Goal: Task Accomplishment & Management: Manage account settings

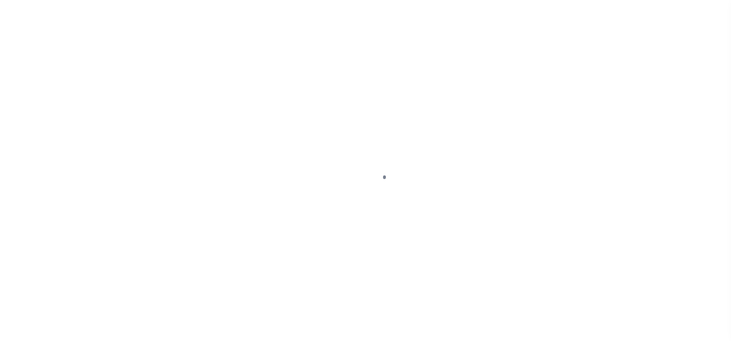
select select "DUE"
select select "20"
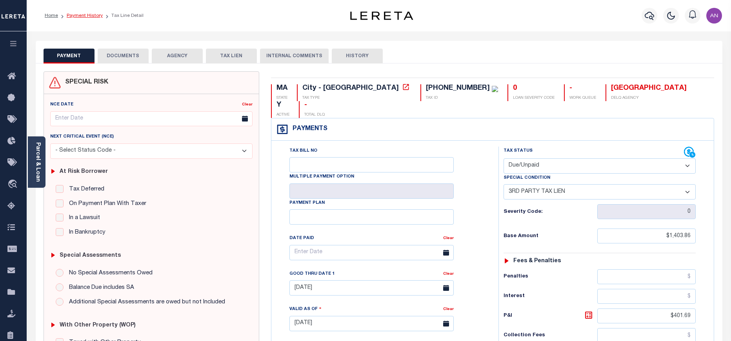
click at [82, 15] on link "Payment History" at bounding box center [85, 15] width 36 height 5
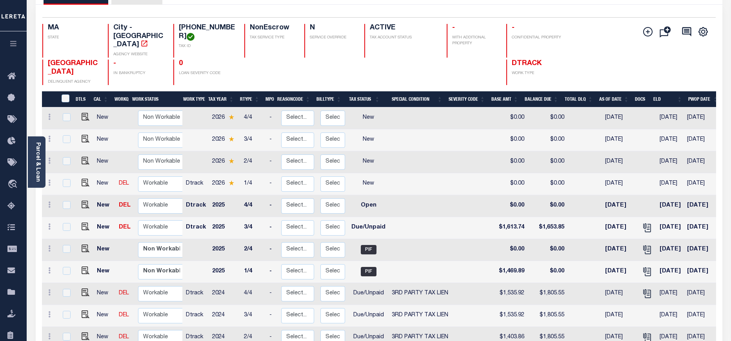
scroll to position [118, 0]
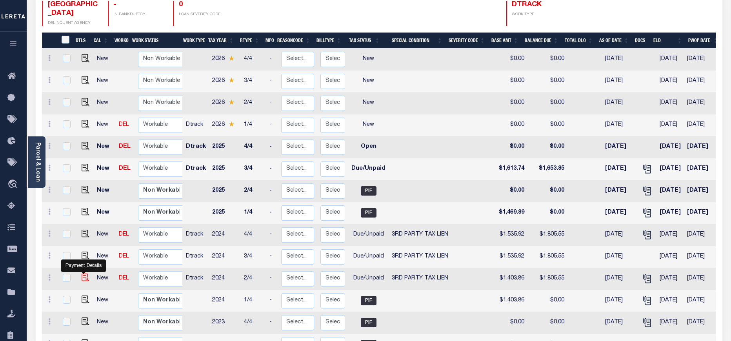
click at [82, 274] on img "" at bounding box center [86, 278] width 8 height 8
checkbox input "true"
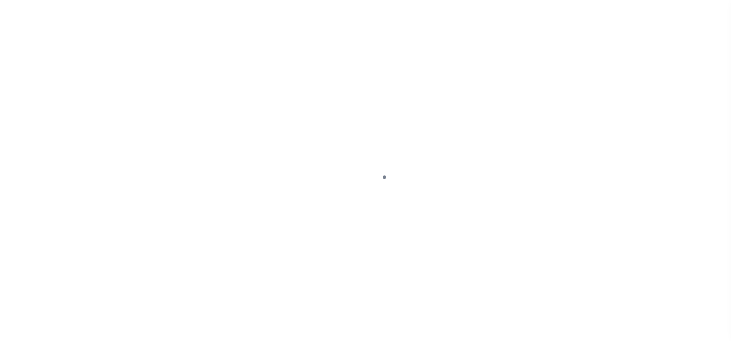
select select "DUE"
select select "20"
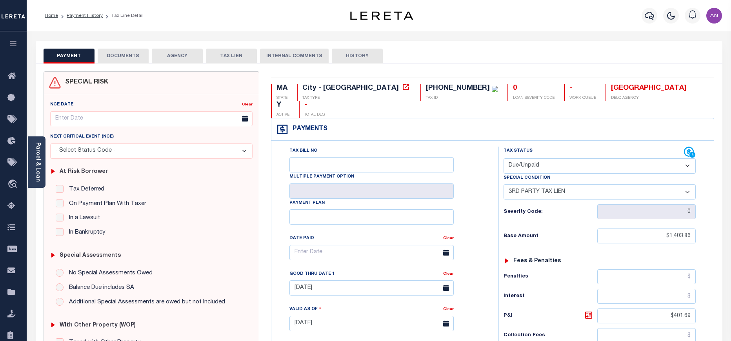
click at [124, 57] on button "DOCUMENTS" at bounding box center [123, 56] width 51 height 15
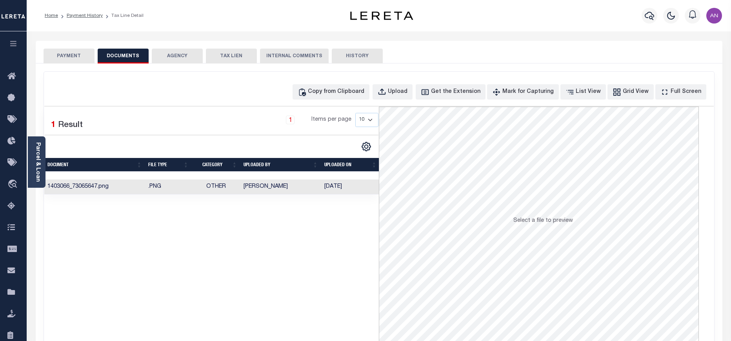
click at [73, 52] on button "PAYMENT" at bounding box center [69, 56] width 51 height 15
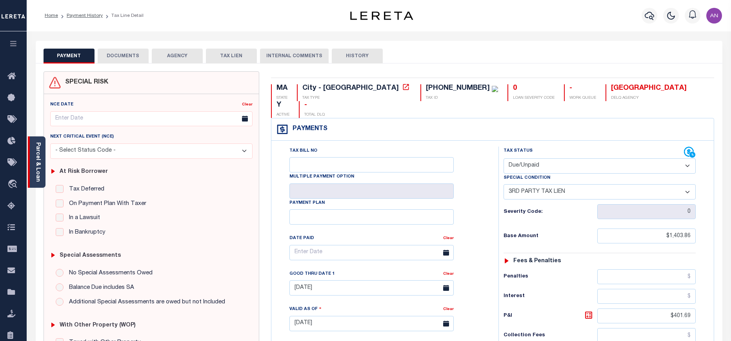
click at [36, 160] on link "Parcel & Loan" at bounding box center [37, 162] width 5 height 40
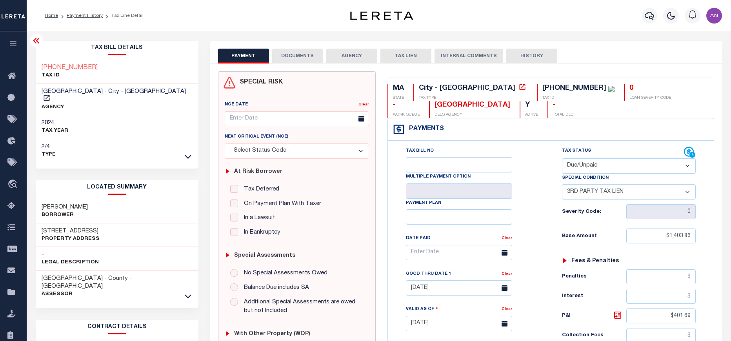
click at [590, 167] on select "- Select Status Code - Open Due/Unpaid Paid Incomplete No Tax Due Internal Refu…" at bounding box center [629, 165] width 134 height 15
click at [562, 159] on select "- Select Status Code - Open Due/Unpaid Paid Incomplete No Tax Due Internal Refu…" at bounding box center [629, 165] width 134 height 15
click at [292, 52] on button "DOCUMENTS" at bounding box center [297, 56] width 51 height 15
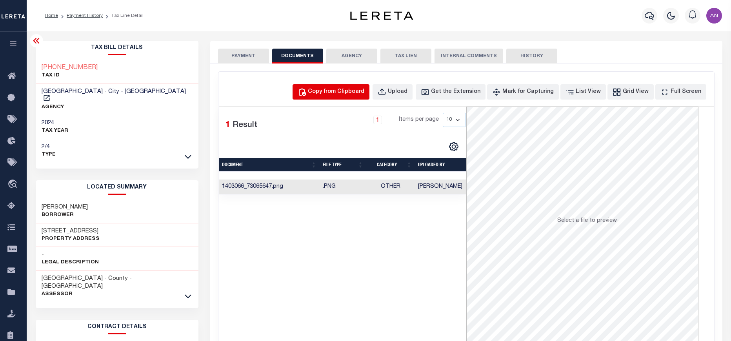
click at [337, 95] on div "Copy from Clipboard" at bounding box center [336, 92] width 56 height 9
select select "POP"
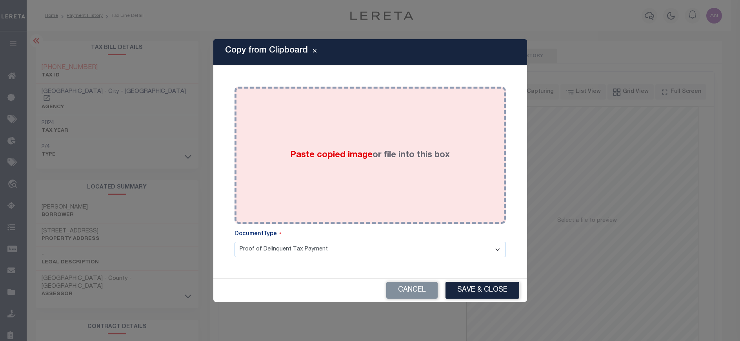
click at [328, 136] on div "Paste copied image or file into this box" at bounding box center [370, 156] width 260 height 126
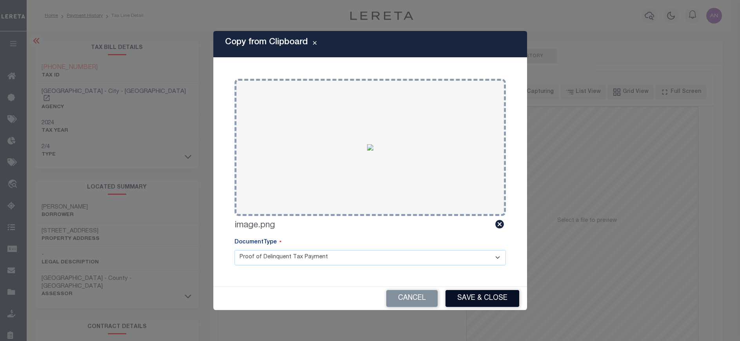
click at [482, 298] on button "Save & Close" at bounding box center [483, 298] width 74 height 17
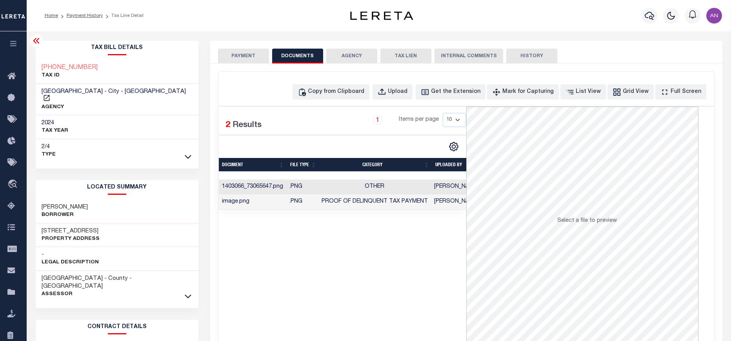
click at [248, 56] on button "PAYMENT" at bounding box center [243, 56] width 51 height 15
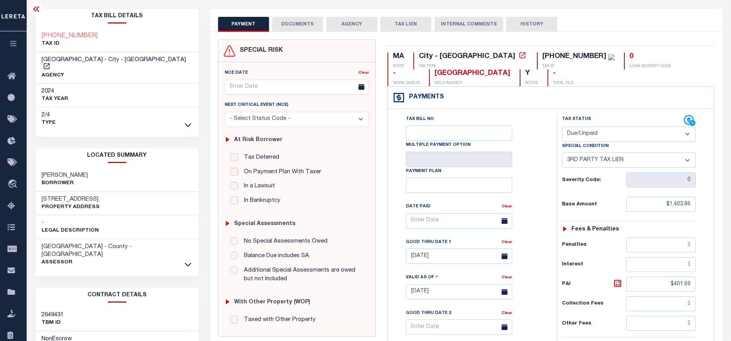
scroll to position [59, 0]
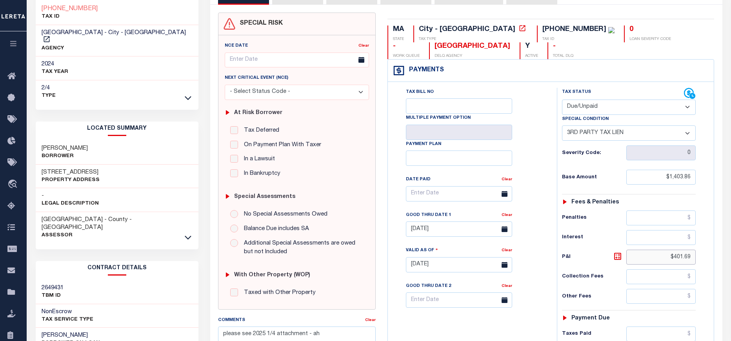
drag, startPoint x: 675, startPoint y: 258, endPoint x: 718, endPoint y: 260, distance: 43.6
click at [718, 260] on div "MA STATE City - MA TAX TYPE 21-00118-010 TAX ID 0 LOAN SEVERITY CODE - WORK QUE…" at bounding box center [551, 265] width 339 height 505
type input "$"
type input "[DATE]"
type input "$.00"
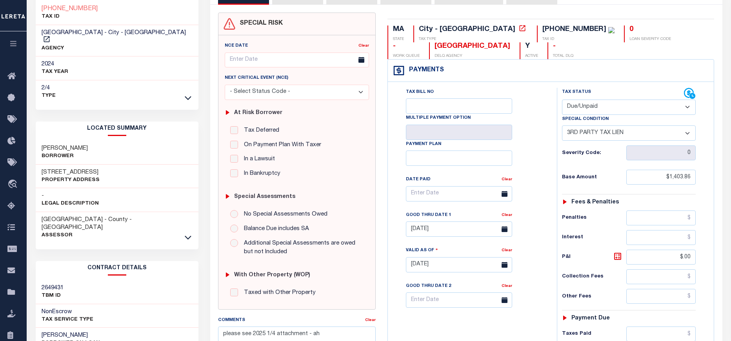
click at [596, 255] on h6 "P&I" at bounding box center [594, 257] width 64 height 11
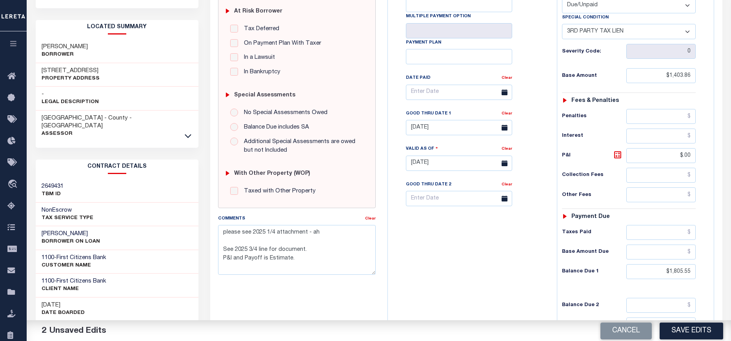
scroll to position [177, 0]
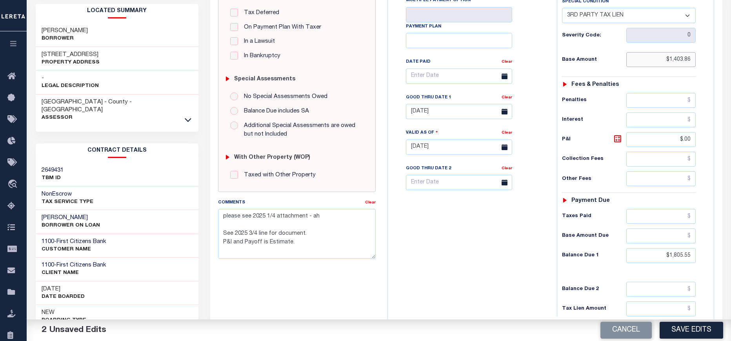
drag, startPoint x: 670, startPoint y: 60, endPoint x: 698, endPoint y: 59, distance: 28.3
click at [698, 59] on div "Tax Status Status - Select Status Code -" at bounding box center [631, 143] width 149 height 346
drag, startPoint x: 670, startPoint y: 257, endPoint x: 717, endPoint y: 255, distance: 46.7
click at [717, 255] on div "MA STATE City - MA TAX TYPE 21-00118-010 TAX ID 0 LOAN SEVERITY CODE - WORK QUE…" at bounding box center [551, 147] width 339 height 505
paste input "403.86"
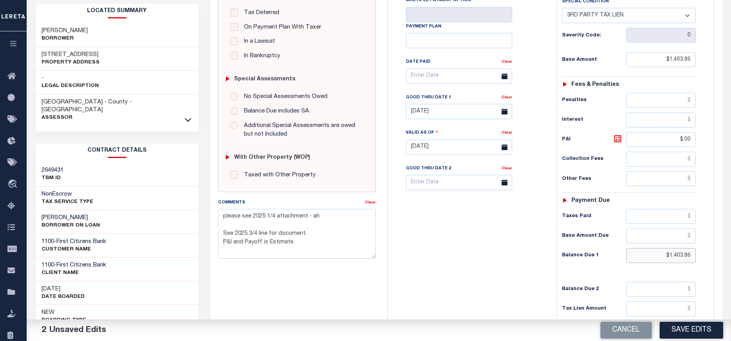
type input "$1,403.86"
click at [512, 265] on div "Tax Bill No Multiple Payment Option Payment Plan Clear" at bounding box center [470, 143] width 161 height 346
click at [223, 217] on textarea "please see 2025 1/4 attachment - ah See 2025 3/4 line for document. P&I and Pay…" at bounding box center [297, 233] width 158 height 49
click at [225, 217] on textarea "please see 2025 1/4 attachment - ah See 2025 3/4 line for document. P&I and Pay…" at bounding box center [297, 233] width 158 height 49
paste textarea "09/04/2025 - As P&I break down not available, total P&I is updated in 2026 1/4 …"
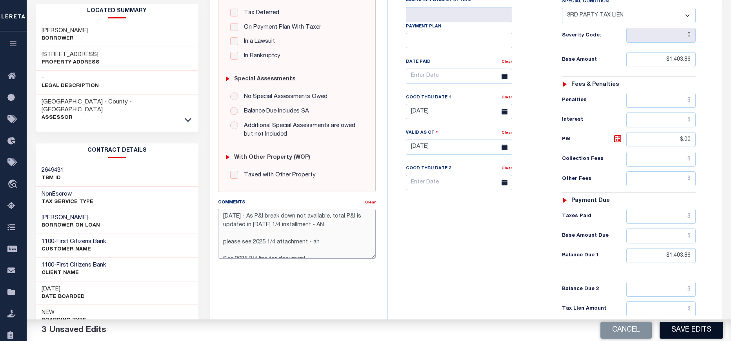
type textarea "09/04/2025 - As P&I break down not available, total P&I is updated in 2026 1/4 …"
click at [706, 333] on button "Save Edits" at bounding box center [692, 330] width 64 height 17
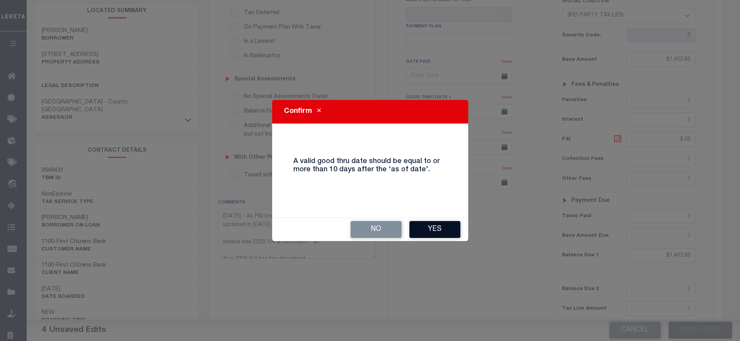
click at [439, 230] on button "Yes" at bounding box center [435, 229] width 51 height 17
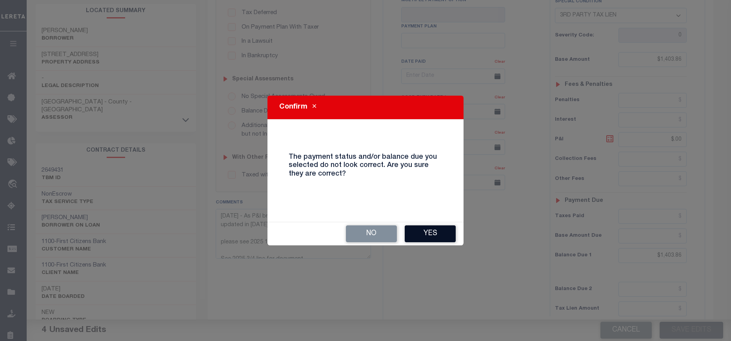
click at [439, 231] on button "Yes" at bounding box center [430, 234] width 51 height 17
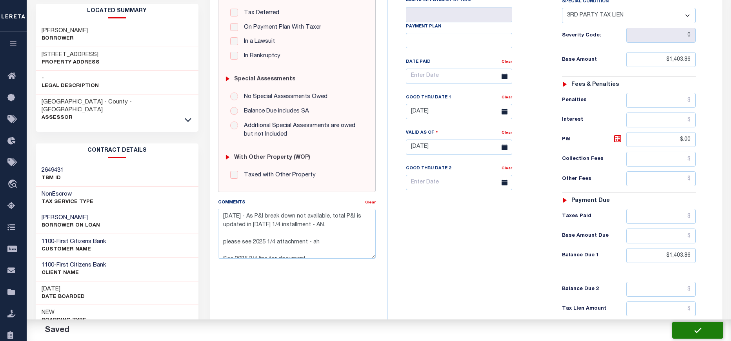
checkbox input "false"
type textarea "09/04/2025 - As P&I break down not available, total P&I is updated in 2026 1/4 …"
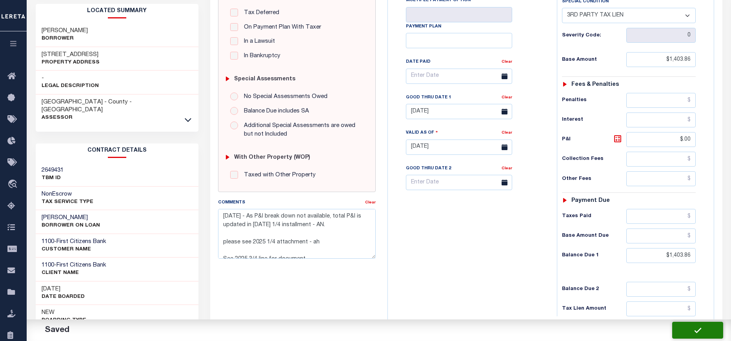
type input "$1,403.86"
type input "$0"
type input "$1,403.86"
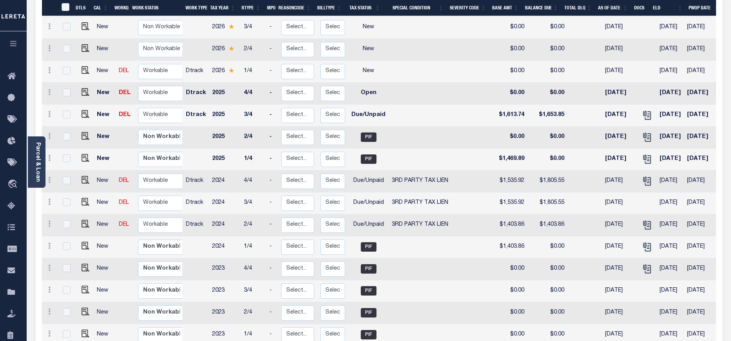
scroll to position [177, 0]
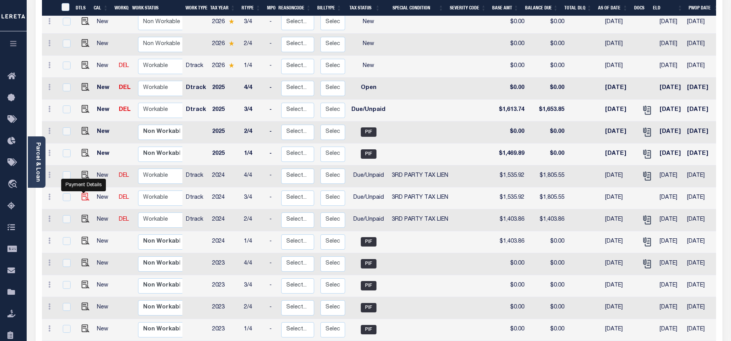
click at [82, 193] on img "" at bounding box center [86, 197] width 8 height 8
checkbox input "true"
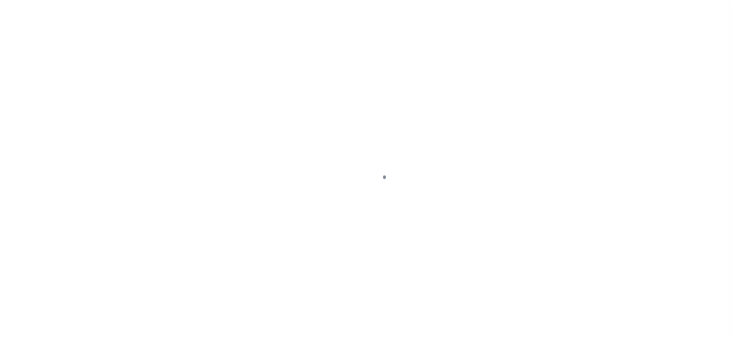
select select "DUE"
select select "20"
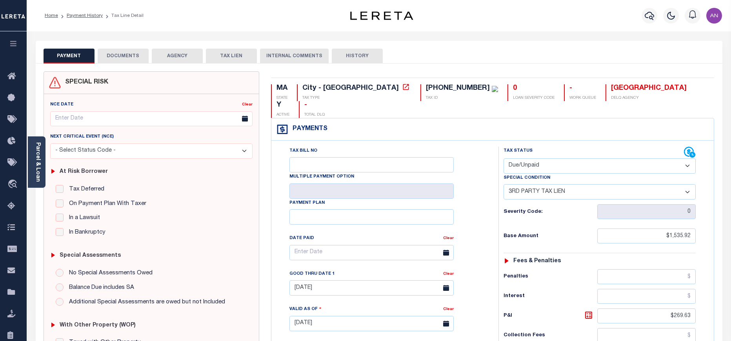
click at [124, 60] on button "DOCUMENTS" at bounding box center [123, 56] width 51 height 15
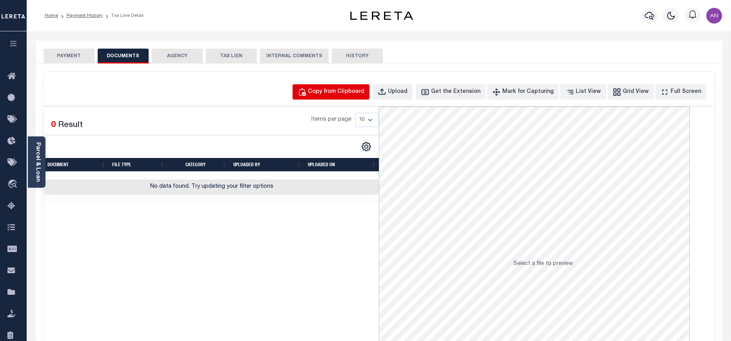
click at [341, 89] on div "Copy from Clipboard" at bounding box center [336, 92] width 56 height 9
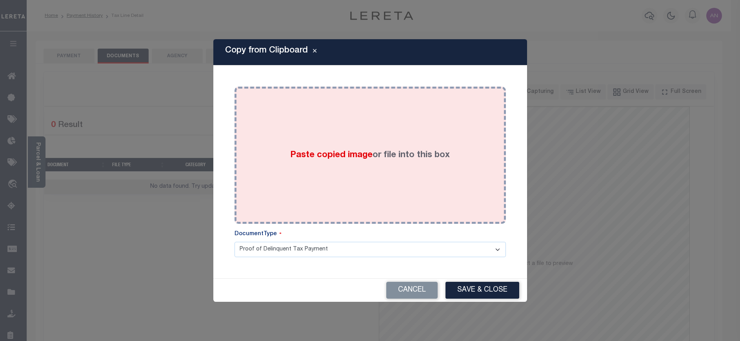
click at [343, 100] on div "Paste copied image or file into this box" at bounding box center [370, 156] width 260 height 126
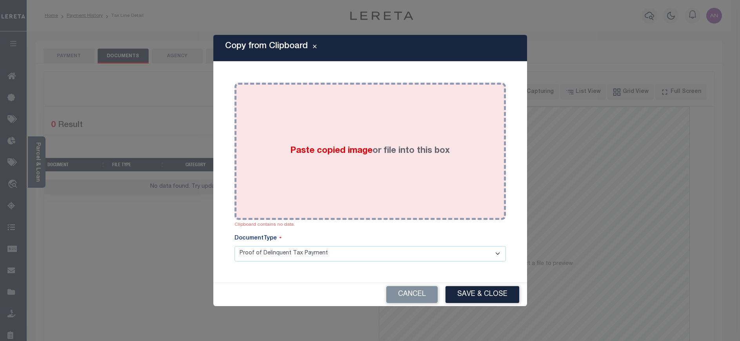
click at [343, 126] on div "Paste copied image or file into this box" at bounding box center [370, 152] width 260 height 126
click at [306, 120] on div "Paste copied image or file into this box" at bounding box center [370, 152] width 260 height 126
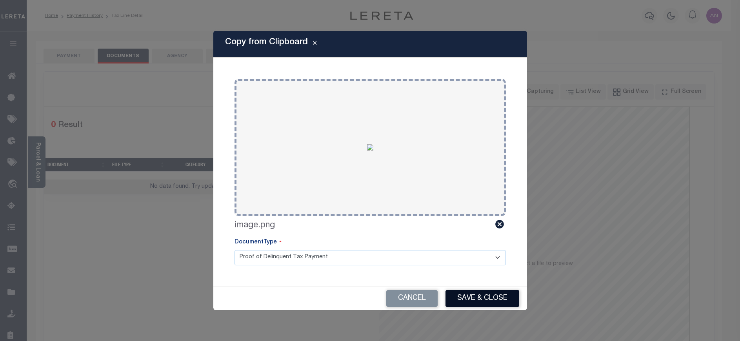
click at [495, 298] on button "Save & Close" at bounding box center [483, 298] width 74 height 17
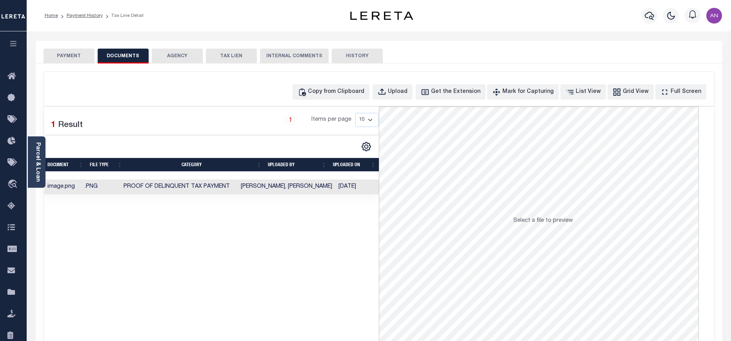
click at [69, 54] on button "PAYMENT" at bounding box center [69, 56] width 51 height 15
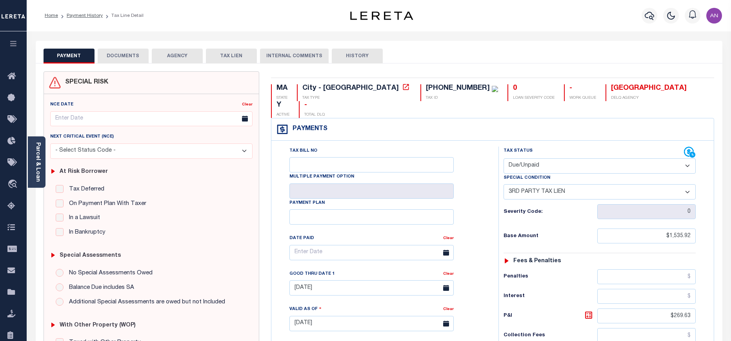
click at [550, 158] on select "- Select Status Code - Open Due/Unpaid Paid Incomplete No Tax Due Internal Refu…" at bounding box center [600, 165] width 192 height 15
drag, startPoint x: 441, startPoint y: 155, endPoint x: 446, endPoint y: 153, distance: 5.5
click at [441, 157] on input "Tax Bill No" at bounding box center [371, 164] width 164 height 15
click at [632, 184] on select "-- Select Special Condition -- 3RD PARTY TAX LIEN AGENCY TAX LIEN (A.K.A Inside…" at bounding box center [600, 191] width 192 height 15
click at [485, 191] on div "Tax Bill No Multiple Payment Option Payment Plan Clear" at bounding box center [383, 257] width 208 height 220
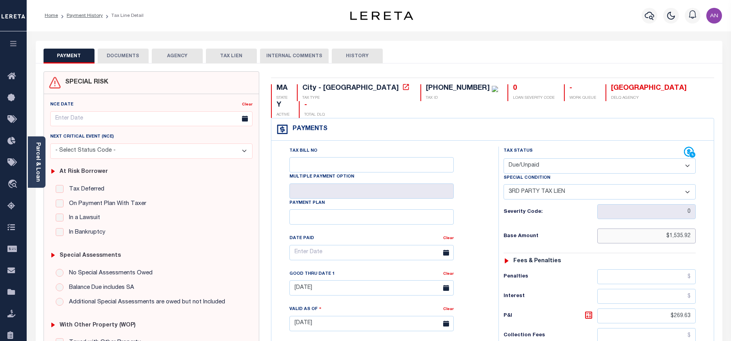
drag, startPoint x: 671, startPoint y: 218, endPoint x: 699, endPoint y: 219, distance: 28.3
click at [699, 219] on div "Tax Status Status - Select Status Code -" at bounding box center [603, 320] width 208 height 346
click at [673, 229] on input "$1,535.92" at bounding box center [646, 236] width 99 height 15
drag, startPoint x: 671, startPoint y: 219, endPoint x: 700, endPoint y: 219, distance: 29.0
click at [700, 219] on div "Tax Status Status - Select Status Code -" at bounding box center [603, 320] width 208 height 346
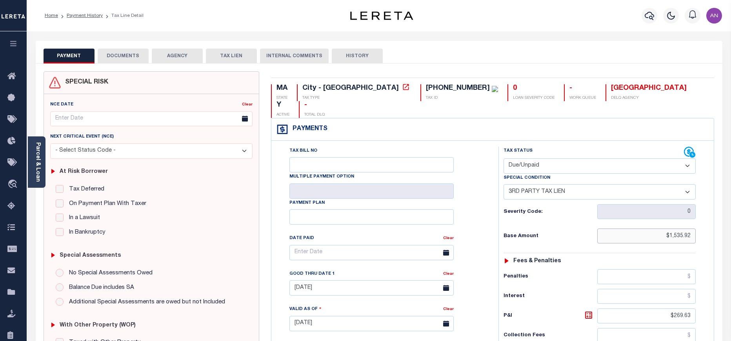
click at [688, 229] on input "$1,535.92" at bounding box center [646, 236] width 99 height 15
drag, startPoint x: 671, startPoint y: 218, endPoint x: 699, endPoint y: 215, distance: 28.4
click at [699, 215] on div "Tax Status Status - Select Status Code -" at bounding box center [603, 320] width 208 height 346
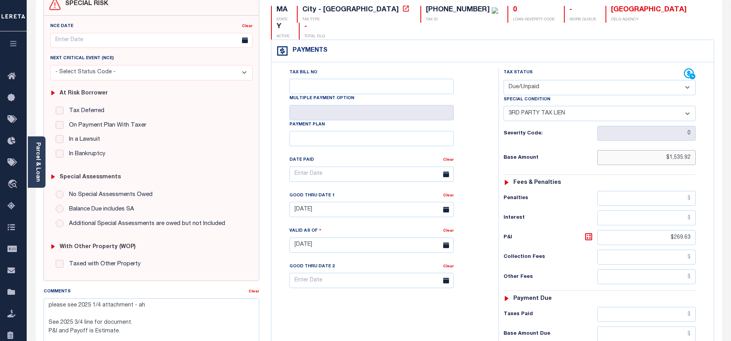
scroll to position [118, 0]
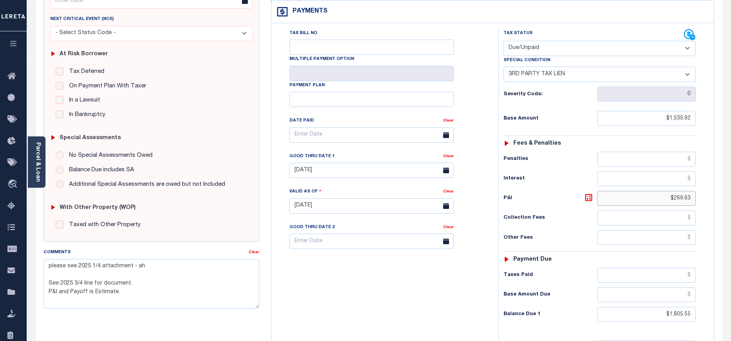
drag, startPoint x: 674, startPoint y: 185, endPoint x: 698, endPoint y: 184, distance: 23.5
click at [698, 184] on div "Tax Status Status - Select Status Code -" at bounding box center [603, 202] width 208 height 346
type input "$"
type input "[DATE]"
type input "$.00"
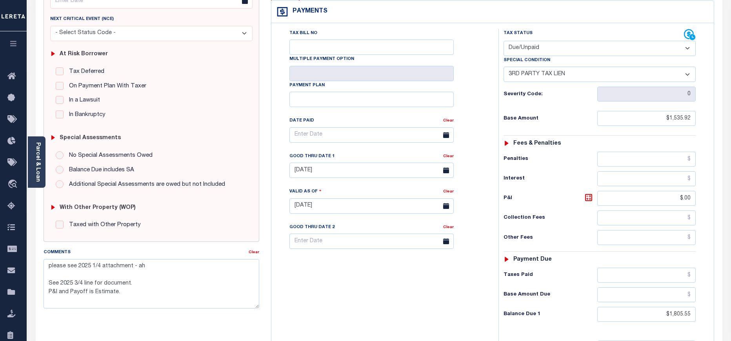
click at [568, 257] on div "Payment due" at bounding box center [600, 260] width 192 height 7
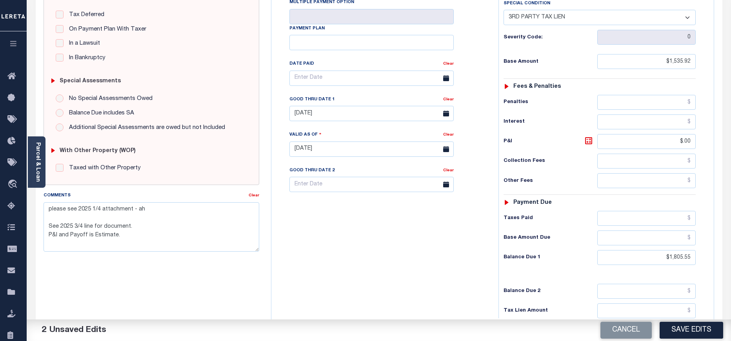
scroll to position [177, 0]
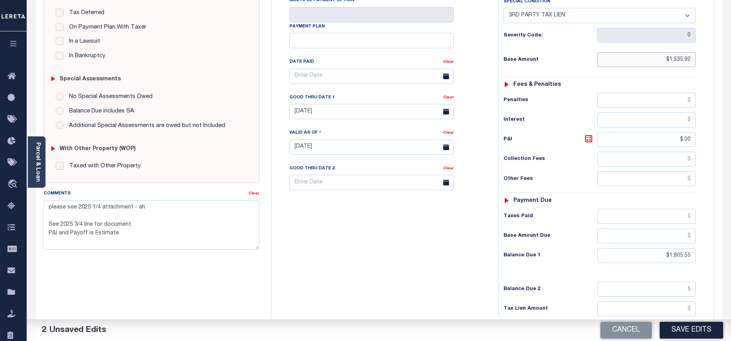
drag, startPoint x: 670, startPoint y: 42, endPoint x: 698, endPoint y: 42, distance: 27.5
click at [698, 42] on div "Tax Status Status - Select Status Code -" at bounding box center [603, 143] width 208 height 346
drag, startPoint x: 670, startPoint y: 240, endPoint x: 701, endPoint y: 235, distance: 31.7
click at [701, 235] on div "Tax Status Status - Select Status Code -" at bounding box center [603, 143] width 208 height 346
paste input "535.92"
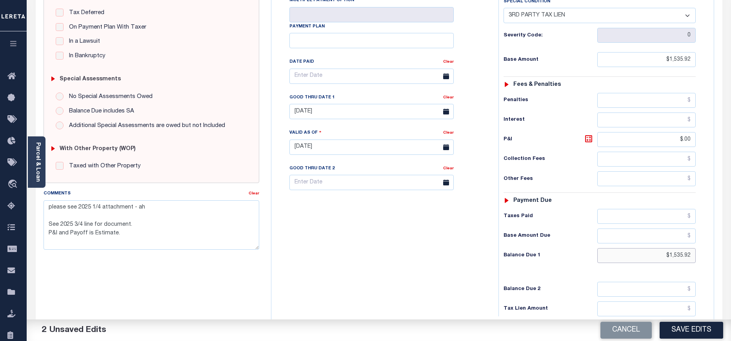
type input "$1,535.92"
click at [49, 206] on textarea "please see 2025 1/4 attachment - ah See 2025 3/4 line for document. P&I and Pay…" at bounding box center [152, 224] width 216 height 49
click at [53, 211] on textarea "please see 2025 1/4 attachment - ah See 2025 3/4 line for document. P&I and Pay…" at bounding box center [152, 224] width 216 height 49
paste textarea "[DATE] - As P&I break down not available, total P&I is updated in [DATE] 1/4 in…"
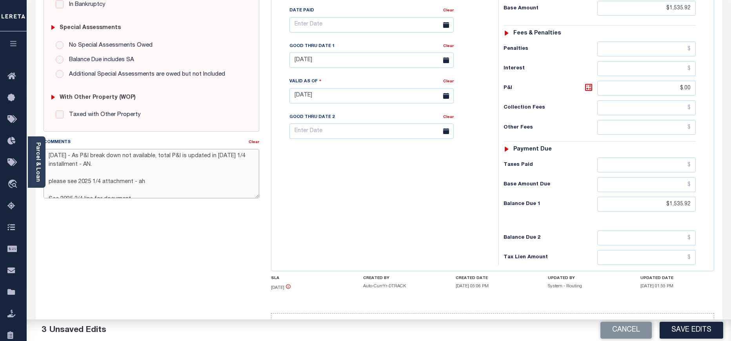
scroll to position [235, 0]
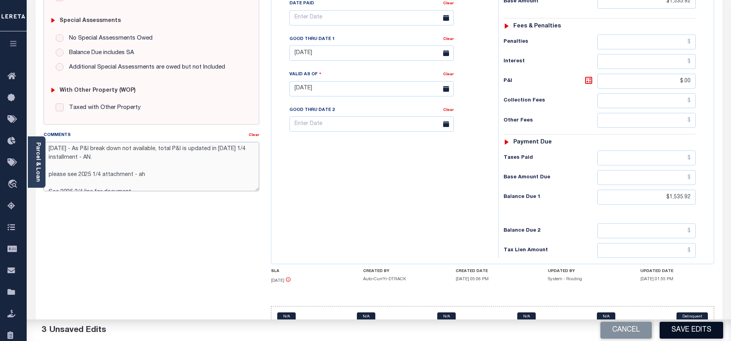
type textarea "[DATE] - As P&I break down not available, total P&I is updated in [DATE] 1/4 in…"
click at [682, 327] on button "Save Edits" at bounding box center [692, 330] width 64 height 17
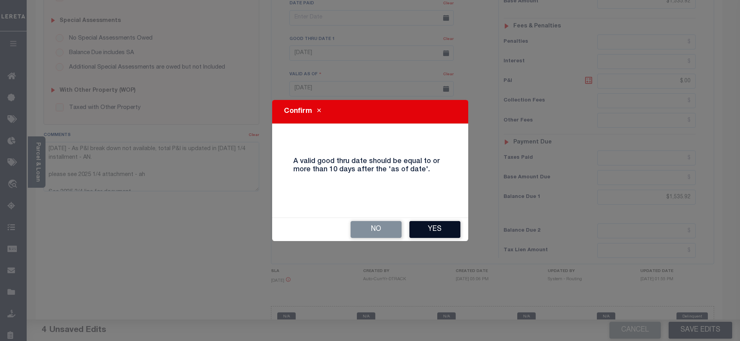
click at [448, 231] on button "Yes" at bounding box center [435, 229] width 51 height 17
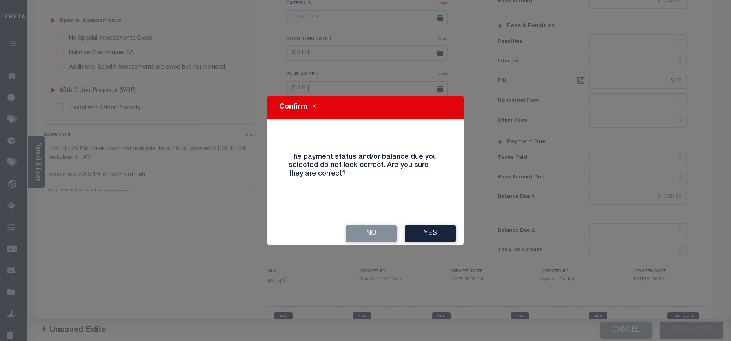
click at [448, 231] on button "Yes" at bounding box center [430, 234] width 51 height 17
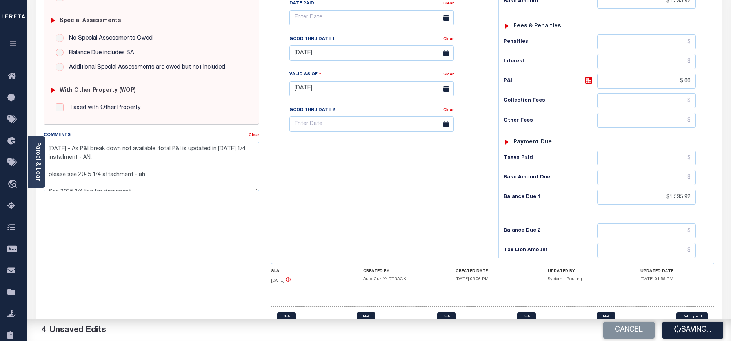
checkbox input "false"
type textarea "[DATE] - As P&I break down not available, total P&I is updated in [DATE] 1/4 in…"
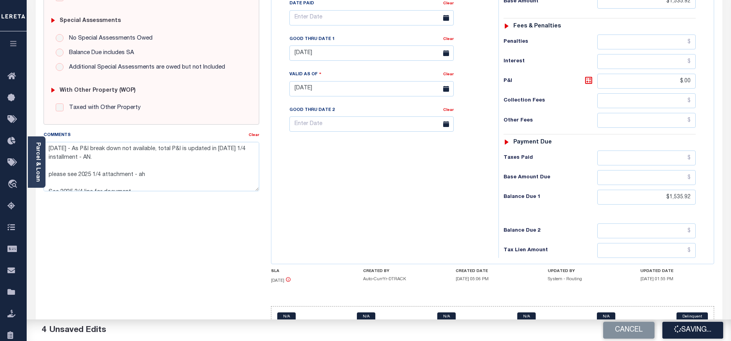
type input "$1,535.92"
type input "$0"
type input "$1,535.92"
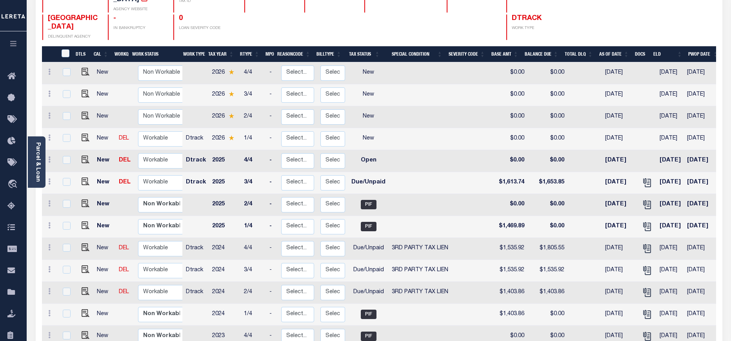
scroll to position [118, 0]
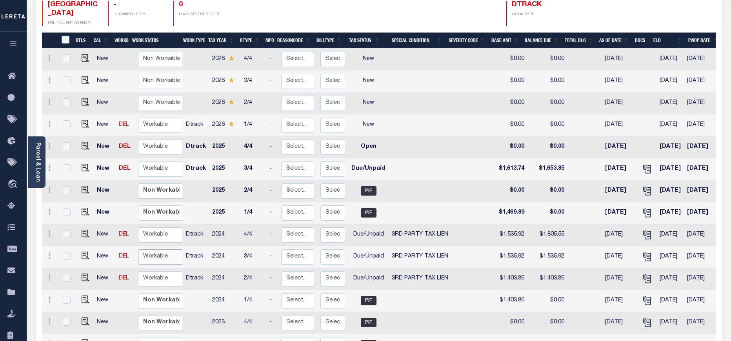
click at [165, 249] on select "Non Workable Workable" at bounding box center [161, 256] width 47 height 15
checkbox input "true"
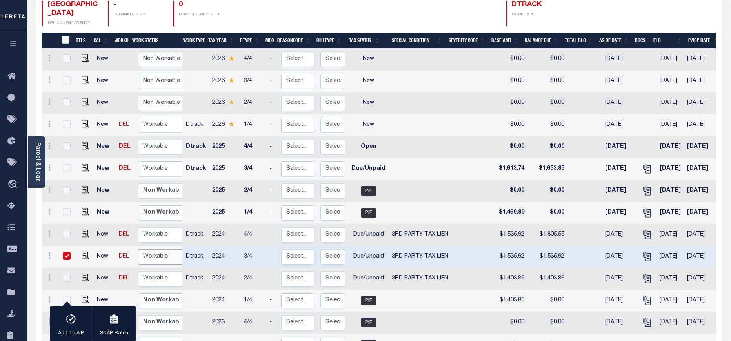
click at [165, 249] on select "Non Workable Workable" at bounding box center [161, 256] width 47 height 15
checkbox input "false"
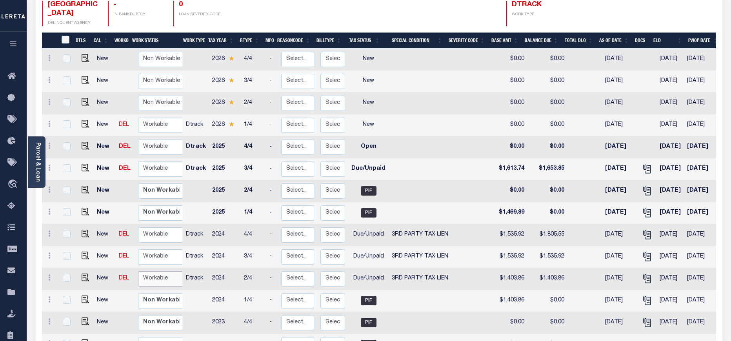
click at [147, 271] on select "Non Workable Workable" at bounding box center [161, 278] width 47 height 15
checkbox input "true"
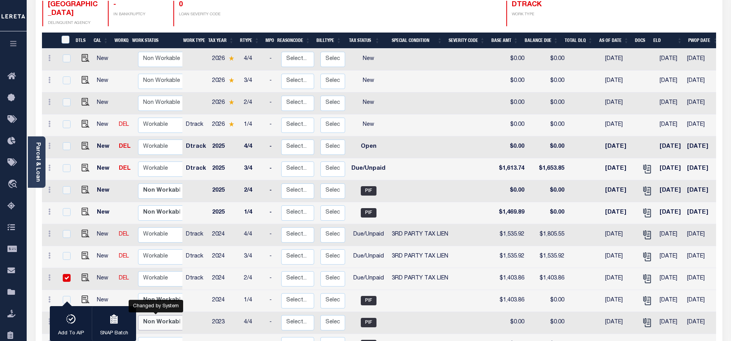
click at [151, 315] on select "Non Workable Workable" at bounding box center [161, 322] width 47 height 15
checkbox input "true"
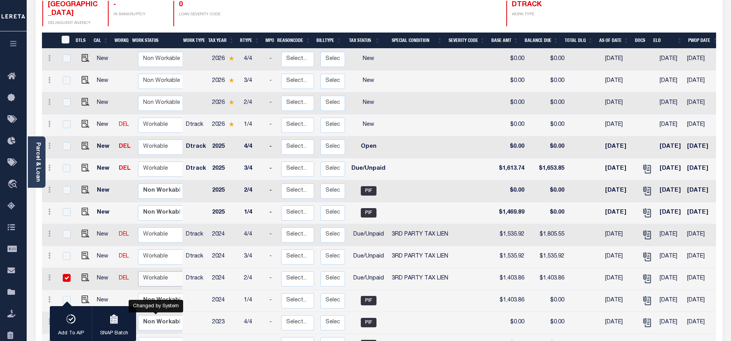
click at [167, 271] on select "Non Workable Workable" at bounding box center [161, 278] width 47 height 15
checkbox input "false"
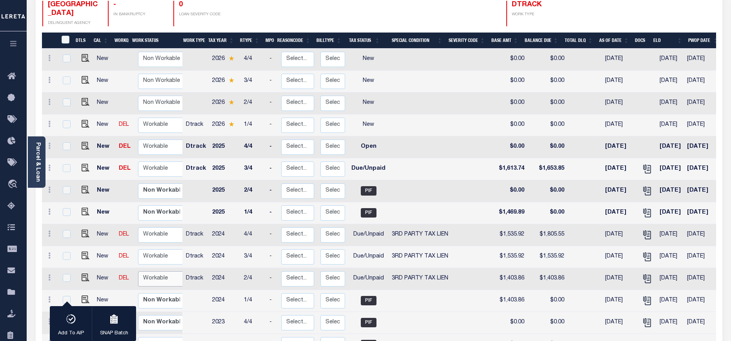
click at [167, 271] on select "Non Workable Workable" at bounding box center [161, 278] width 47 height 15
checkbox input "true"
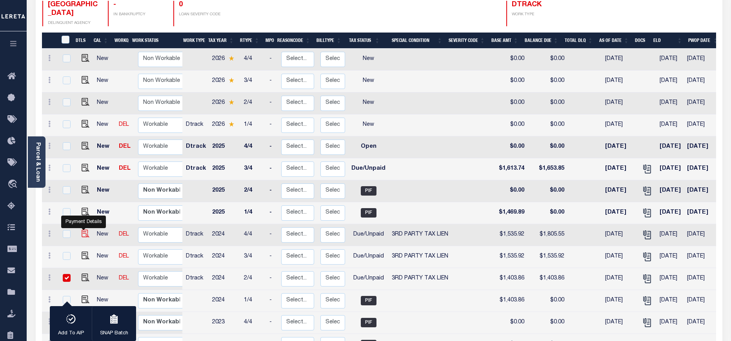
click at [82, 230] on img "" at bounding box center [86, 234] width 8 height 8
checkbox input "true"
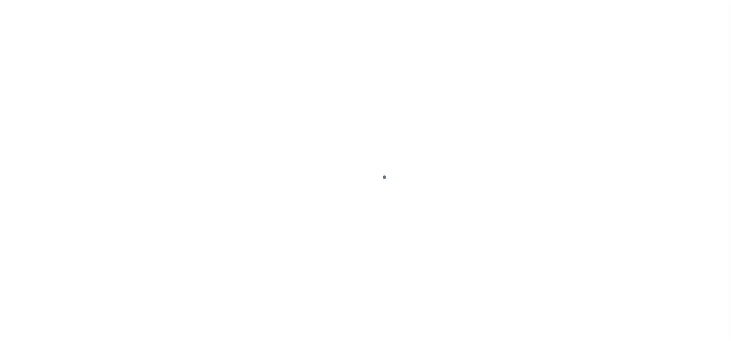
select select "DUE"
select select "20"
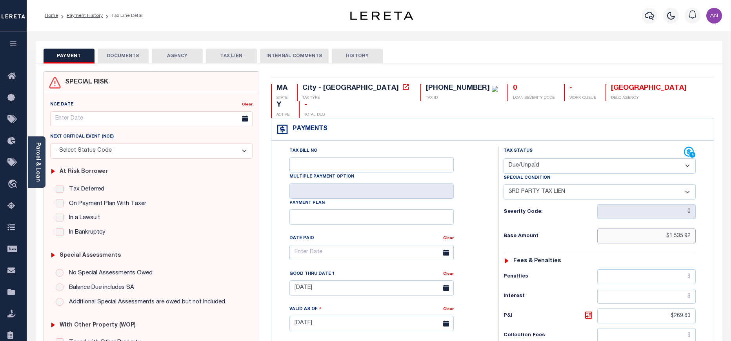
drag, startPoint x: 670, startPoint y: 220, endPoint x: 700, endPoint y: 220, distance: 29.8
click at [700, 220] on div "Tax Status Status - Select Status Code -" at bounding box center [603, 320] width 208 height 346
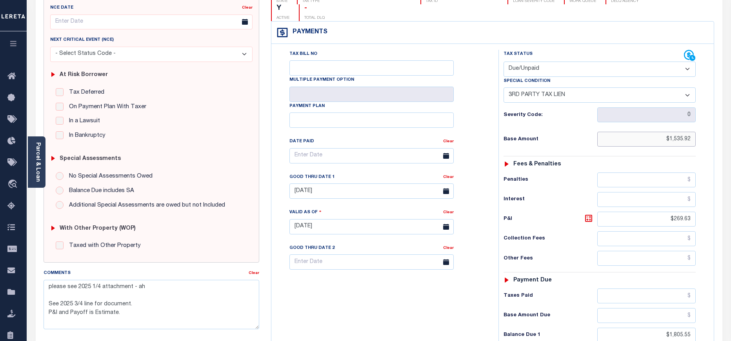
scroll to position [177, 0]
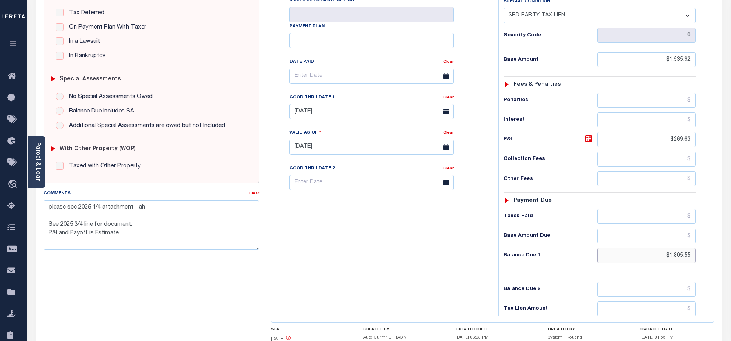
click at [672, 248] on input "$1,805.55" at bounding box center [646, 255] width 99 height 15
drag, startPoint x: 670, startPoint y: 239, endPoint x: 696, endPoint y: 239, distance: 25.9
click at [696, 248] on input "$1,805.55" at bounding box center [646, 255] width 99 height 15
paste input "535.92"
type input "$1,535.92"
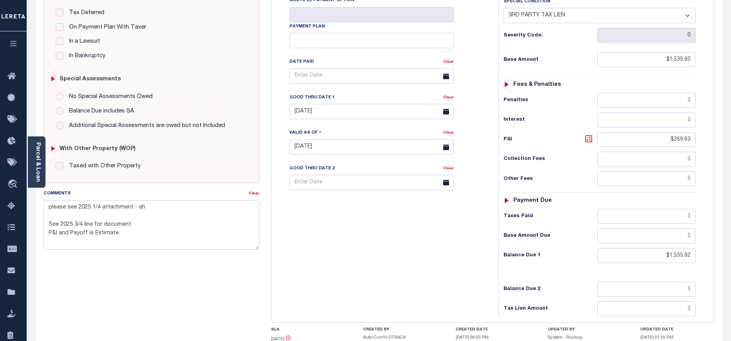
type input "[DATE]"
click at [590, 134] on icon at bounding box center [588, 138] width 9 height 9
type input "$0.00"
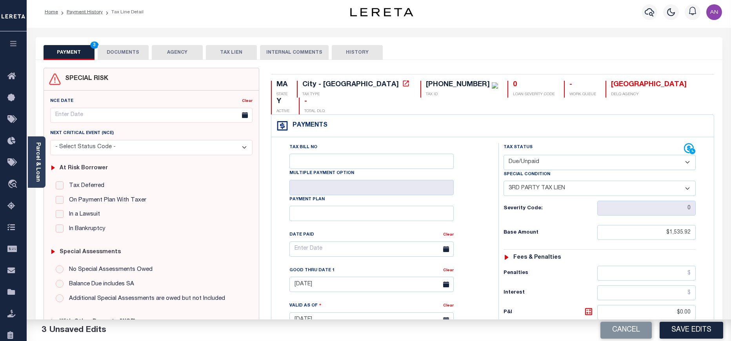
scroll to position [0, 0]
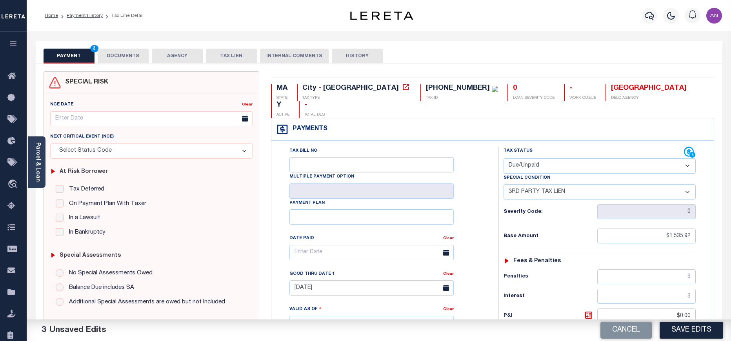
click at [136, 55] on button "DOCUMENTS" at bounding box center [123, 56] width 51 height 15
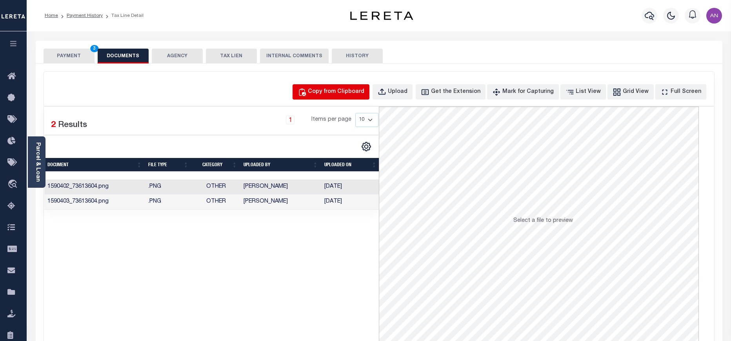
click at [336, 88] on div "Copy from Clipboard" at bounding box center [336, 92] width 56 height 9
select select "POP"
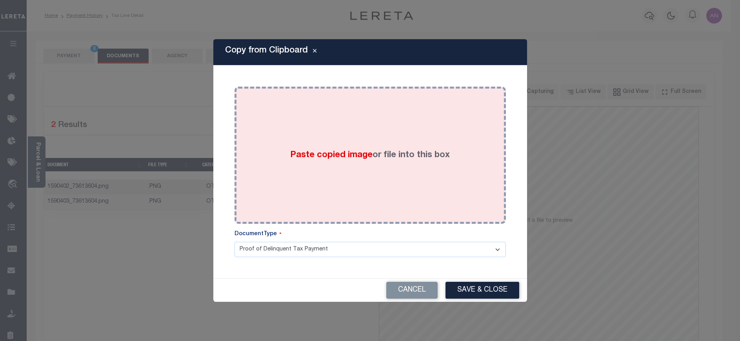
click at [343, 110] on div "Paste copied image or file into this box" at bounding box center [370, 156] width 260 height 126
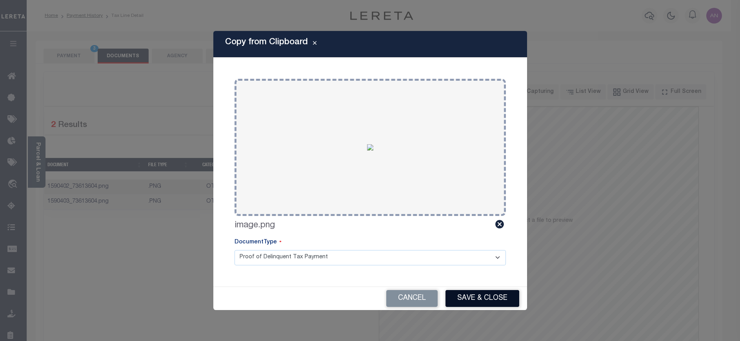
click at [455, 297] on button "Save & Close" at bounding box center [483, 298] width 74 height 17
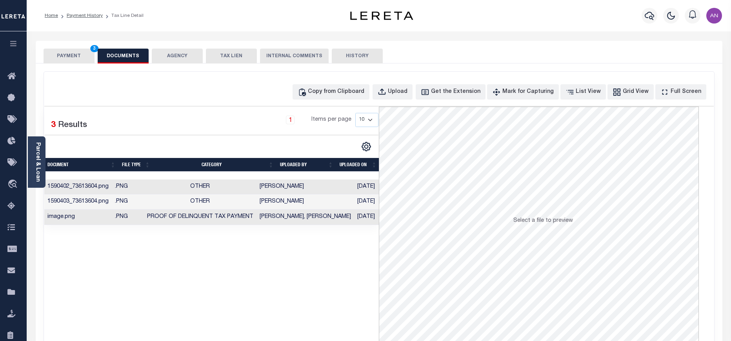
click at [66, 60] on button "PAYMENT 3" at bounding box center [69, 56] width 51 height 15
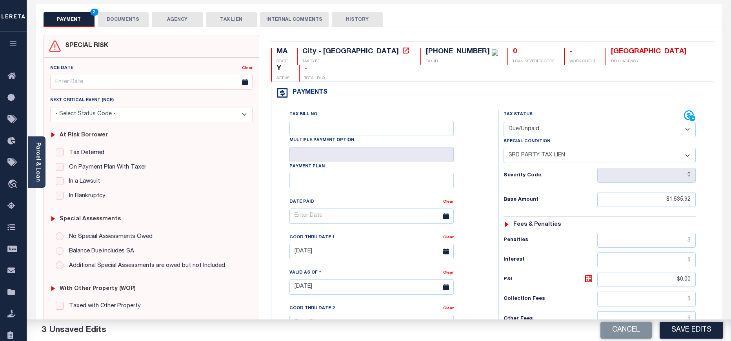
scroll to position [118, 0]
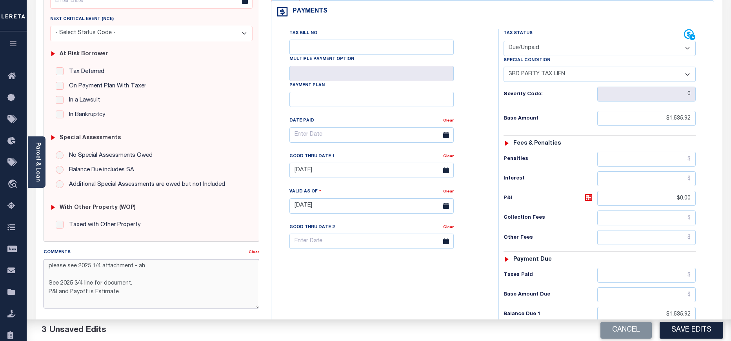
click at [48, 268] on textarea "please see 2025 1/4 attachment - ah See 2025 3/4 line for document. P&I and Pay…" at bounding box center [152, 283] width 216 height 49
click at [56, 264] on textarea "please see 2025 1/4 attachment - ah See 2025 3/4 line for document. P&I and Pay…" at bounding box center [152, 283] width 216 height 49
paste textarea "09/04/2025 - As P&I break down not available, total P&I is updated in 2026 1/4 …"
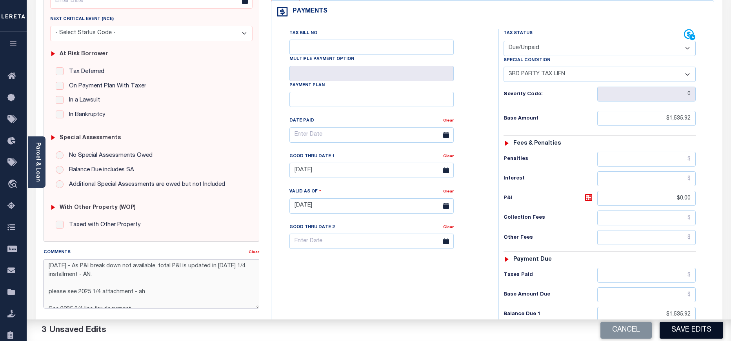
type textarea "09/04/2025 - As P&I break down not available, total P&I is updated in 2026 1/4 …"
click at [698, 331] on button "Save Edits" at bounding box center [692, 330] width 64 height 17
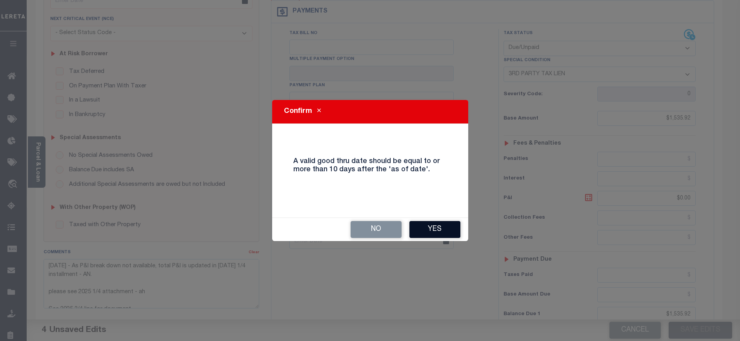
click at [429, 235] on button "Yes" at bounding box center [435, 229] width 51 height 17
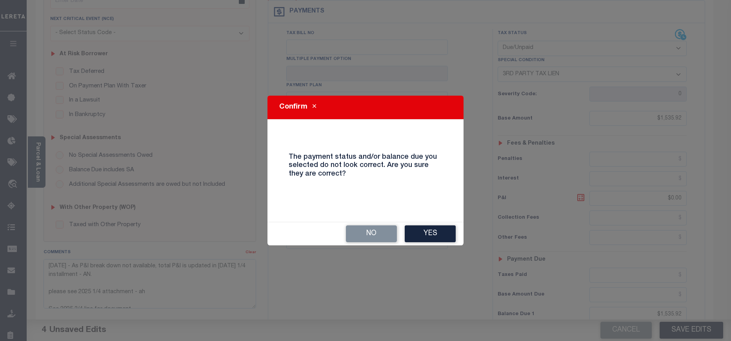
click at [429, 235] on button "Yes" at bounding box center [430, 234] width 51 height 17
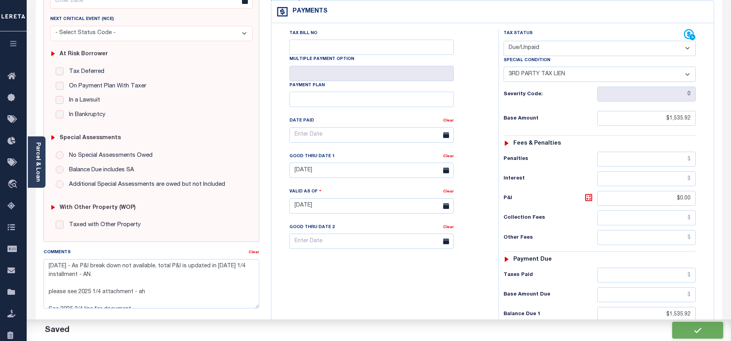
checkbox input "false"
type textarea "09/04/2025 - As P&I break down not available, total P&I is updated in 2026 1/4 …"
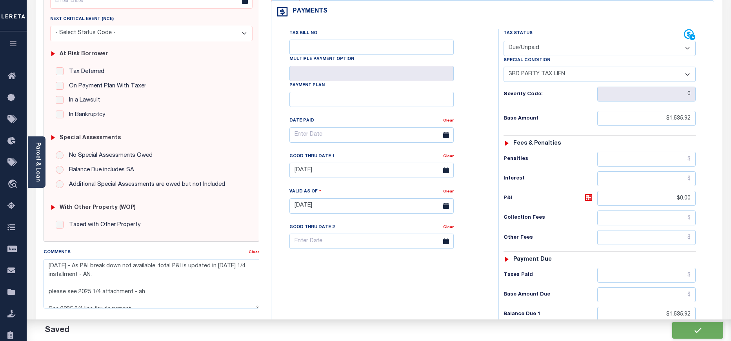
type input "$1,535.92"
type input "$0"
type input "$1,535.92"
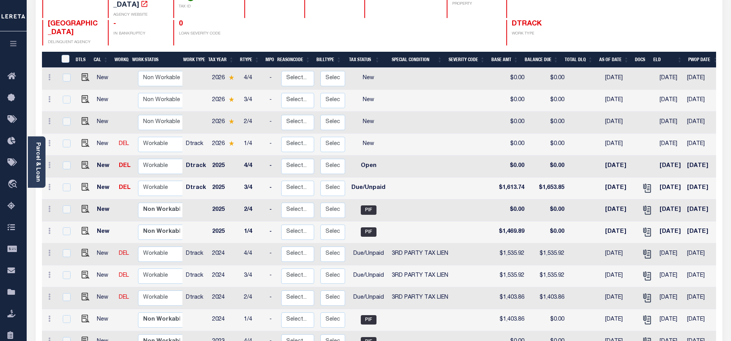
scroll to position [118, 0]
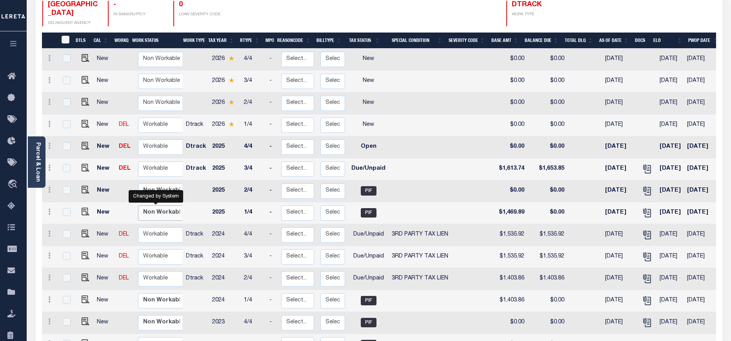
click at [160, 206] on select "Non Workable Workable" at bounding box center [161, 213] width 47 height 15
checkbox input "true"
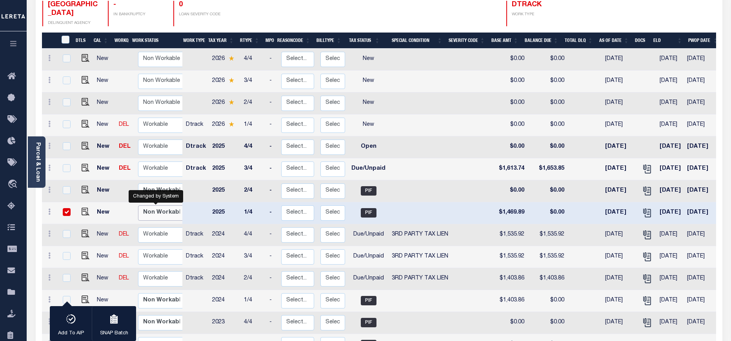
select select "false"
click at [138, 206] on select "Non Workable Workable" at bounding box center [161, 213] width 47 height 15
checkbox input "false"
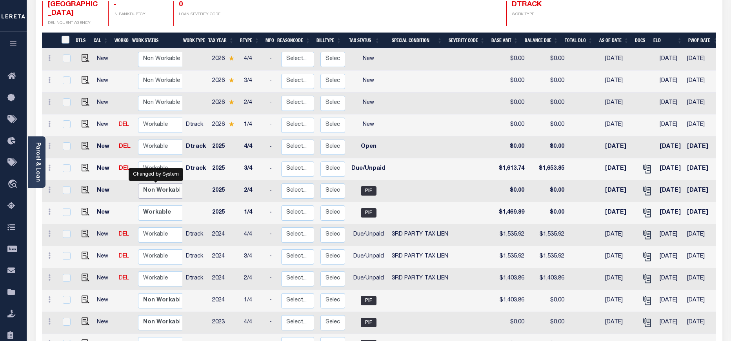
click at [157, 184] on select "Non Workable Workable" at bounding box center [161, 191] width 47 height 15
checkbox input "true"
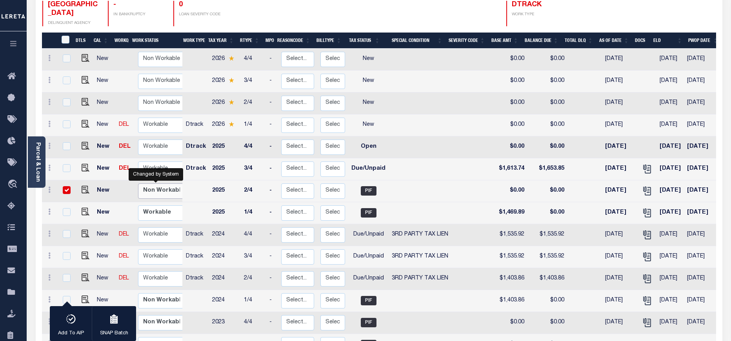
click at [157, 184] on select "Non Workable Workable" at bounding box center [161, 191] width 47 height 15
checkbox input "false"
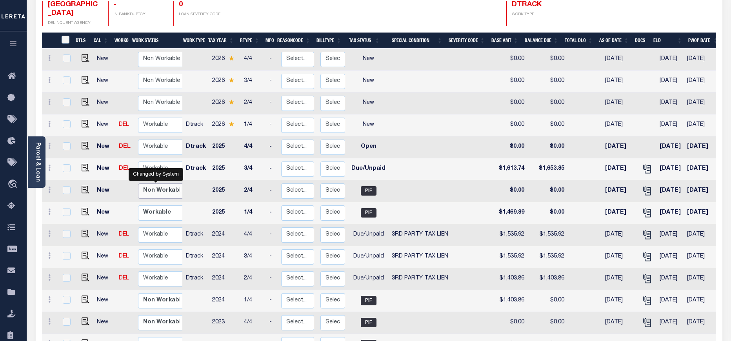
click at [157, 184] on select "Non Workable Workable" at bounding box center [161, 191] width 47 height 15
checkbox input "true"
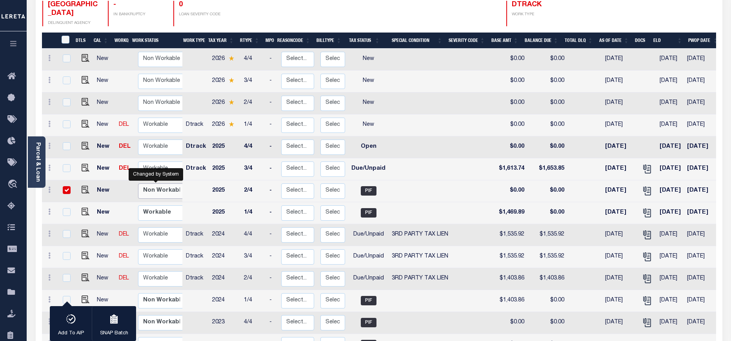
select select "false"
click at [138, 184] on select "Non Workable Workable" at bounding box center [161, 191] width 47 height 15
checkbox input "false"
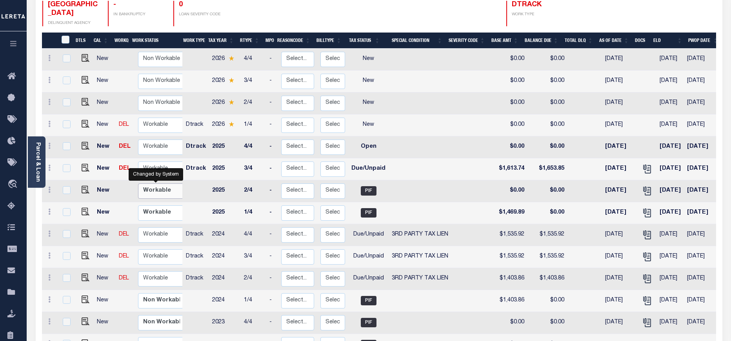
click at [166, 184] on select "Non Workable Workable" at bounding box center [161, 191] width 47 height 15
checkbox input "true"
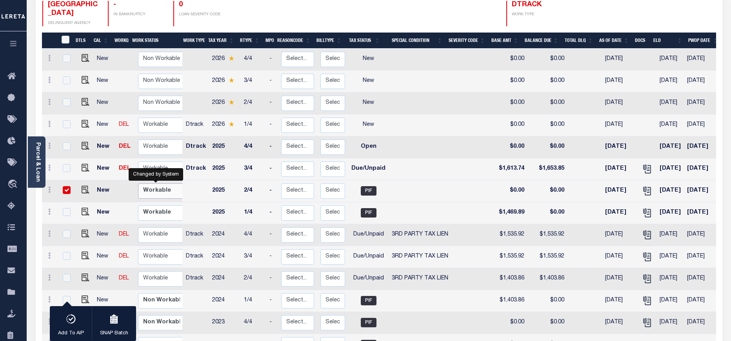
click at [166, 184] on select "Non Workable Workable" at bounding box center [161, 191] width 47 height 15
checkbox input "false"
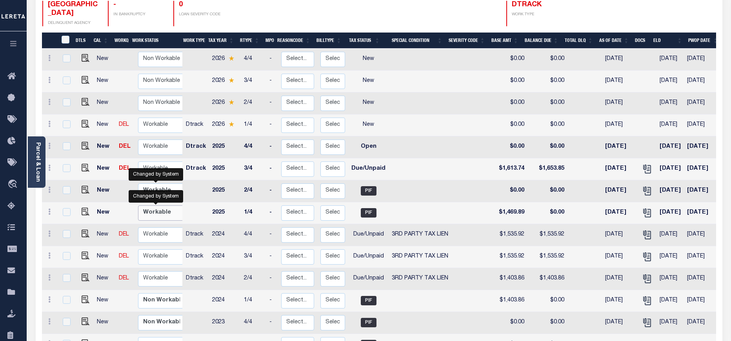
click at [148, 206] on select "Non Workable Workable" at bounding box center [161, 213] width 47 height 15
checkbox input "true"
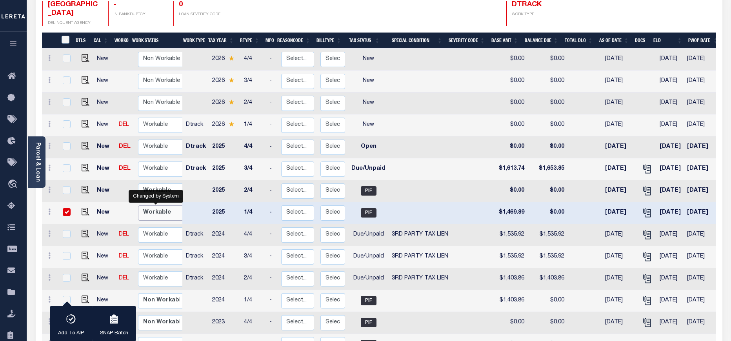
select select "true"
click at [138, 206] on select "Non Workable Workable" at bounding box center [161, 213] width 47 height 15
checkbox input "false"
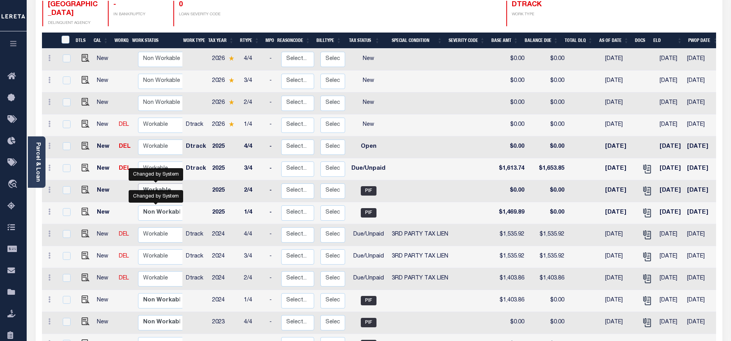
click at [155, 184] on select "Non Workable Workable" at bounding box center [161, 191] width 47 height 15
checkbox input "true"
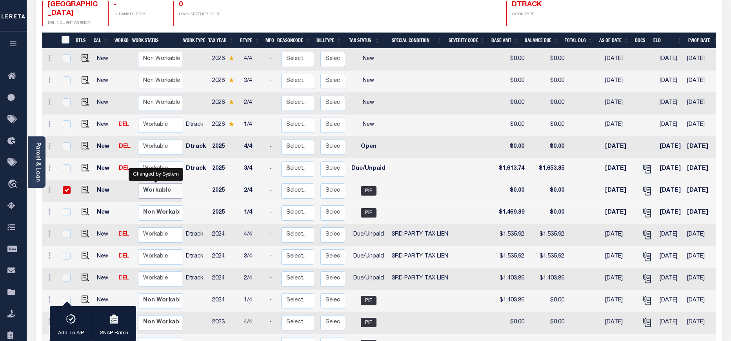
select select "true"
click at [138, 184] on select "Non Workable Workable" at bounding box center [161, 191] width 47 height 15
checkbox input "false"
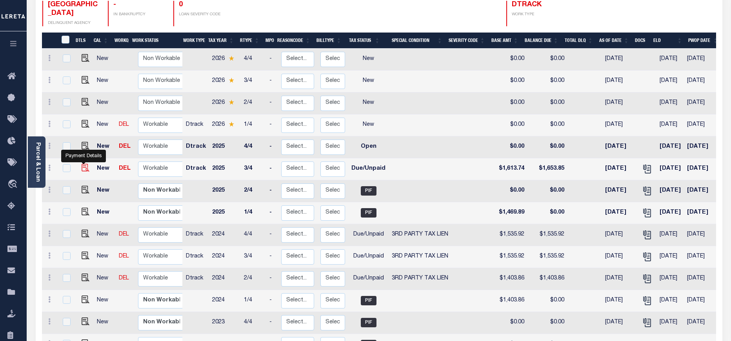
click at [82, 164] on img "" at bounding box center [86, 168] width 8 height 8
checkbox input "true"
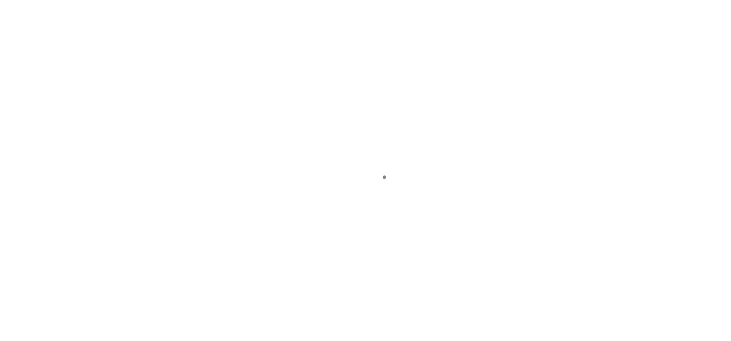
select select "DUE"
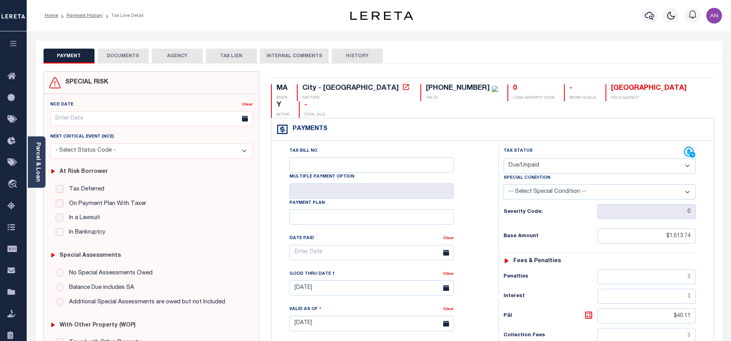
click at [117, 51] on button "DOCUMENTS" at bounding box center [123, 56] width 51 height 15
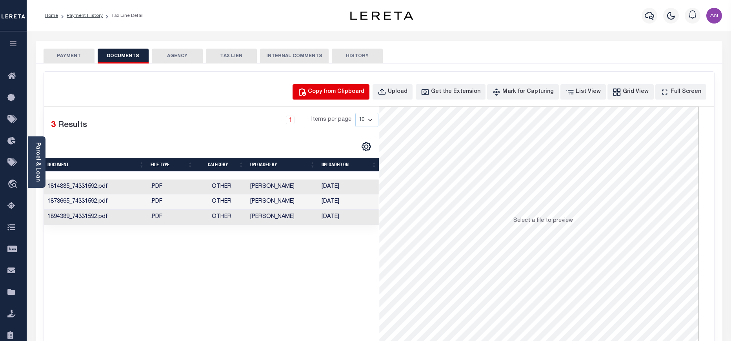
click at [337, 89] on div "Copy from Clipboard" at bounding box center [336, 92] width 56 height 9
select select "POP"
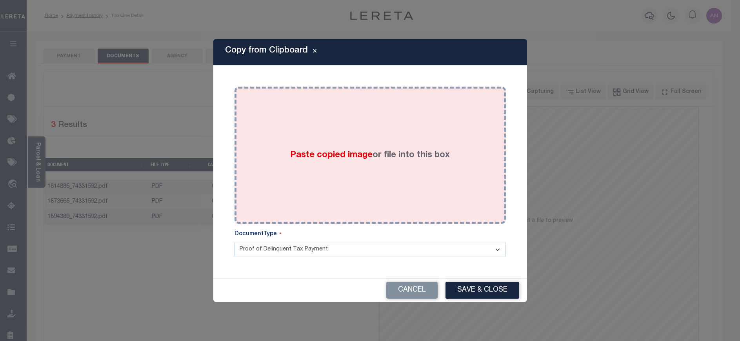
click at [309, 109] on div "Paste copied image or file into this box" at bounding box center [370, 156] width 260 height 126
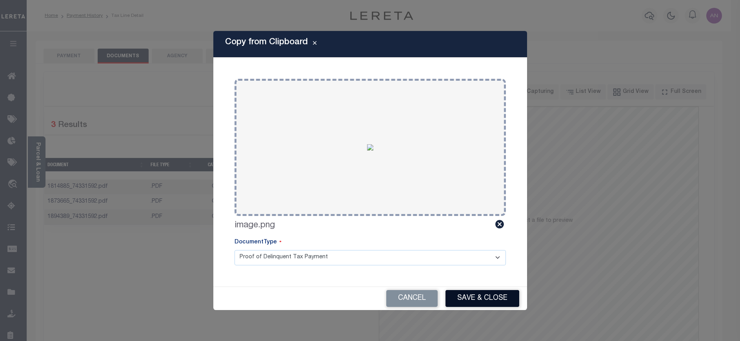
click at [468, 304] on button "Save & Close" at bounding box center [483, 298] width 74 height 17
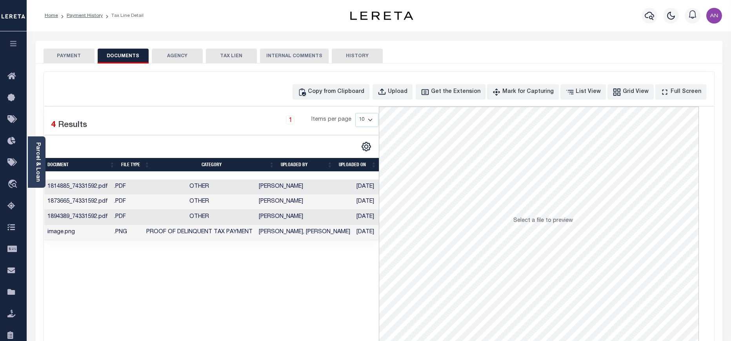
click at [65, 51] on button "PAYMENT" at bounding box center [69, 56] width 51 height 15
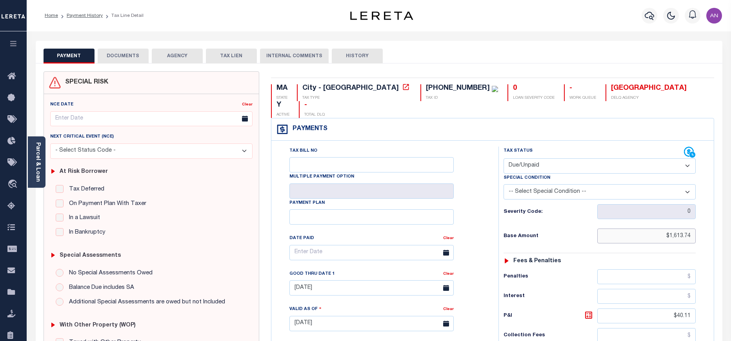
drag, startPoint x: 670, startPoint y: 223, endPoint x: 705, endPoint y: 222, distance: 34.9
click at [705, 222] on div "Tax Status Status - Select Status Code -" at bounding box center [603, 320] width 208 height 346
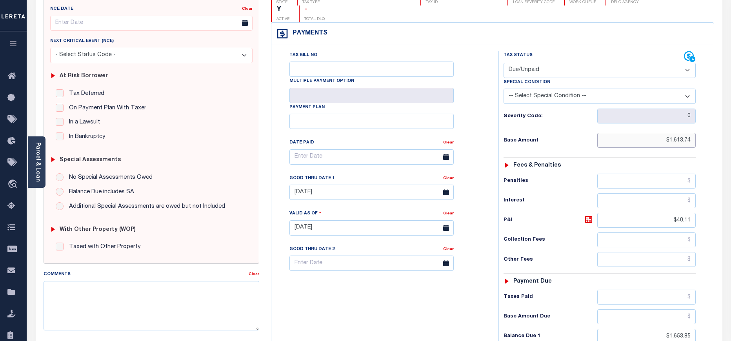
scroll to position [118, 0]
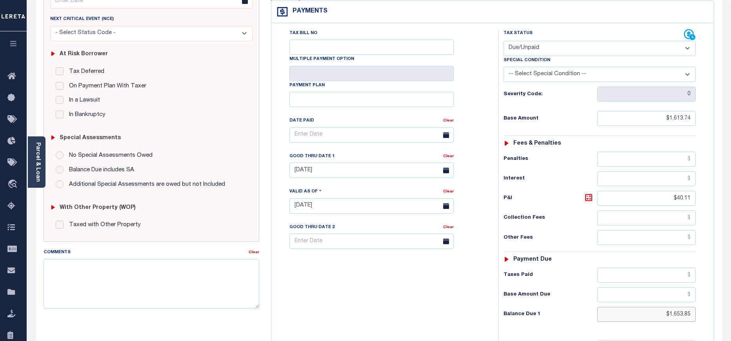
drag, startPoint x: 668, startPoint y: 296, endPoint x: 719, endPoint y: 293, distance: 51.5
click at [719, 293] on div "MA STATE City - MA TAX TYPE 21-00118-010 TAX ID 0 LOAN SEVERITY CODE - WORK QUE…" at bounding box center [492, 206] width 455 height 505
click at [675, 307] on input "$1,653.85" at bounding box center [646, 314] width 99 height 15
click at [670, 307] on input "$1,653.85" at bounding box center [646, 314] width 99 height 15
click at [690, 307] on input "$1,653.85" at bounding box center [646, 314] width 99 height 15
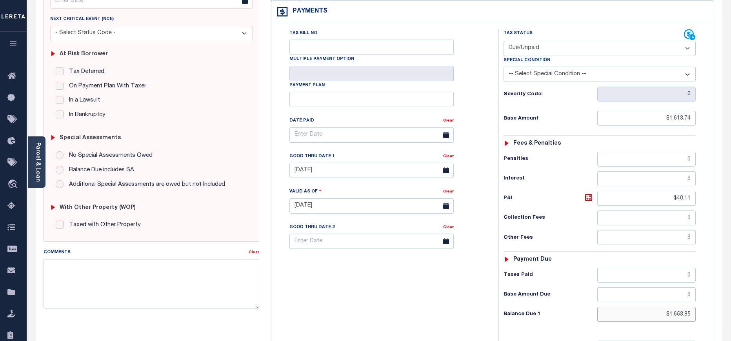
drag, startPoint x: 670, startPoint y: 296, endPoint x: 711, endPoint y: 298, distance: 40.4
click at [711, 298] on div "Tax Status Status" at bounding box center [602, 202] width 219 height 346
paste input "13.74"
type input "$1,613.74"
type input "[DATE]"
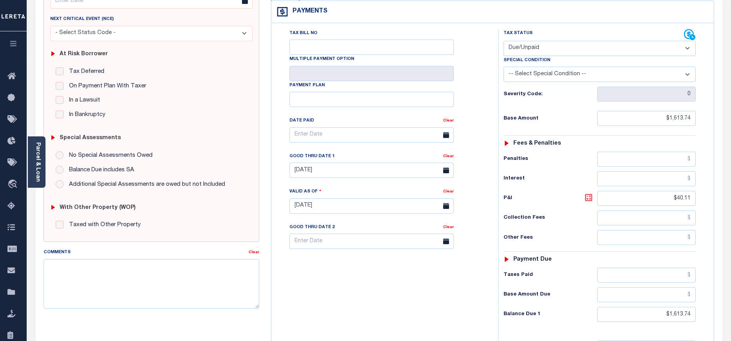
click at [589, 193] on icon at bounding box center [588, 197] width 9 height 9
type input "$0.00"
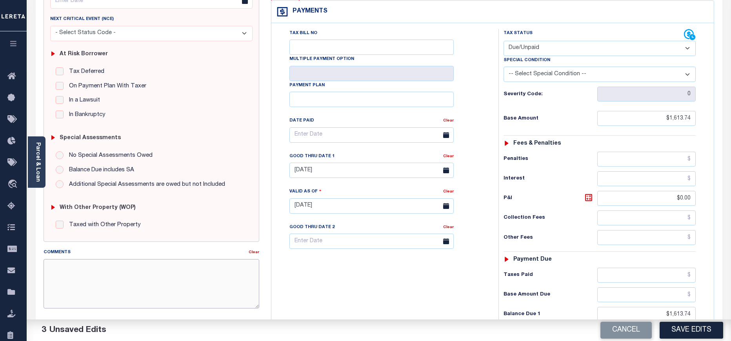
click at [135, 275] on textarea "Comments" at bounding box center [152, 283] width 216 height 49
paste textarea "09/04/2025 - As P&I break down not available, total P&I is updated in 2026 1/4 …"
type textarea "09/04/2025 - As P&I break down not available, total P&I is updated in 2026 1/4 …"
click at [371, 283] on div "Tax Bill No Multiple Payment Option Payment Plan Clear" at bounding box center [382, 202] width 219 height 346
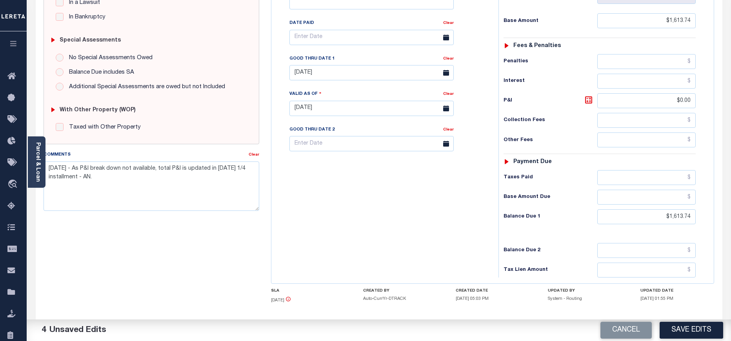
scroll to position [235, 0]
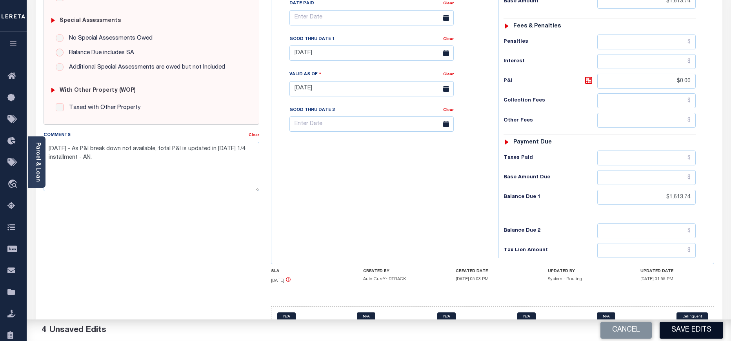
click at [686, 328] on button "Save Edits" at bounding box center [692, 330] width 64 height 17
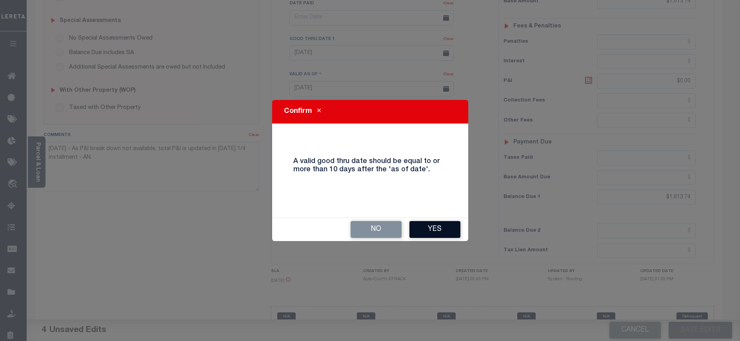
click at [442, 222] on button "Yes" at bounding box center [435, 229] width 51 height 17
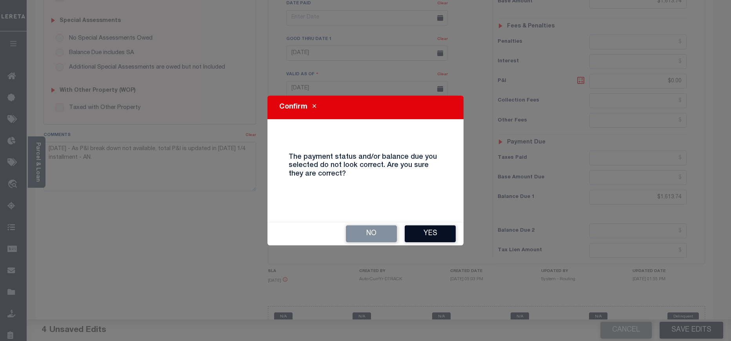
click at [437, 235] on button "Yes" at bounding box center [430, 234] width 51 height 17
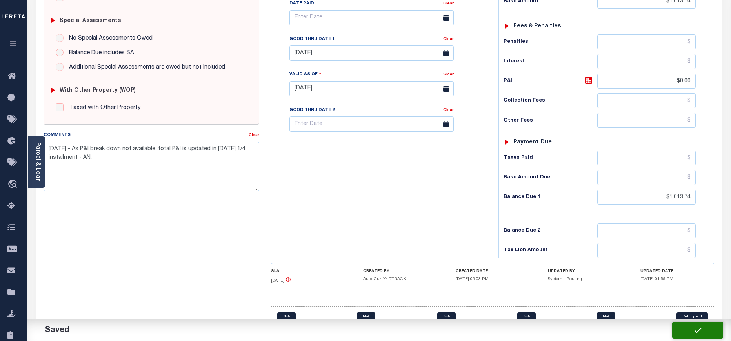
checkbox input "false"
type input "$1,613.74"
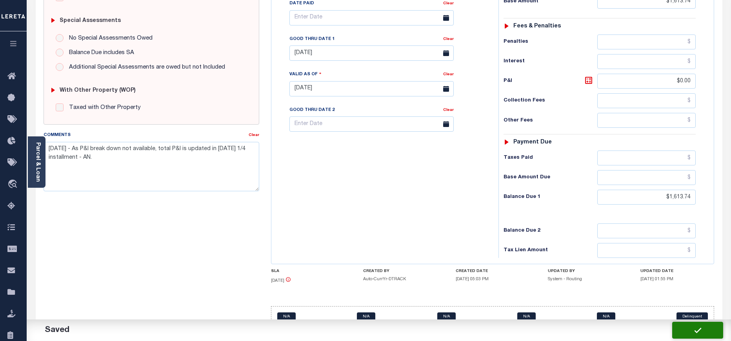
type input "$0"
type input "$1,613.74"
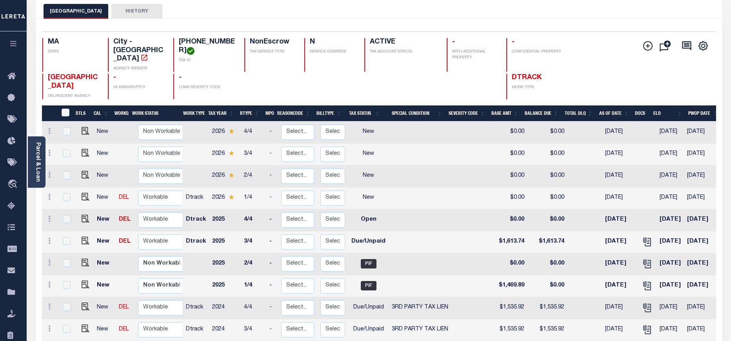
scroll to position [118, 0]
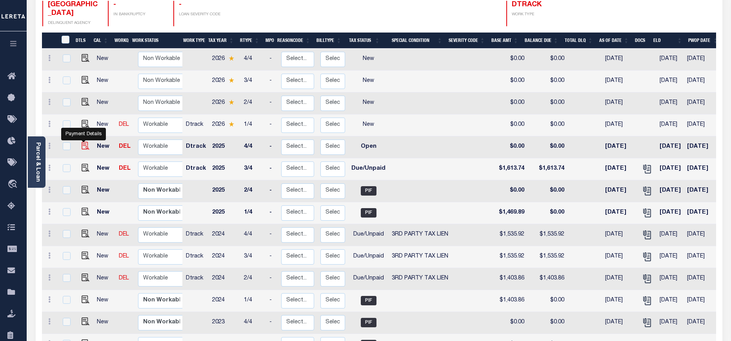
click at [82, 142] on img "" at bounding box center [86, 146] width 8 height 8
checkbox input "true"
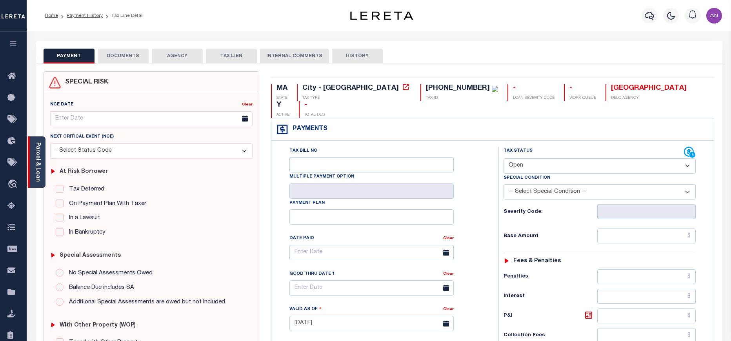
click at [42, 156] on div "Parcel & Loan" at bounding box center [37, 162] width 18 height 51
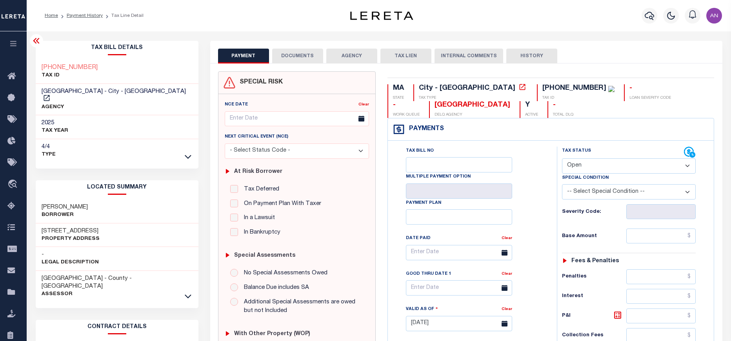
click at [580, 162] on select "- Select Status Code - Open Due/Unpaid Paid Incomplete No Tax Due Internal Refu…" at bounding box center [629, 165] width 134 height 15
select select "DUE"
click at [562, 159] on select "- Select Status Code - Open Due/Unpaid Paid Incomplete No Tax Due Internal Refu…" at bounding box center [629, 165] width 134 height 15
type input "[DATE]"
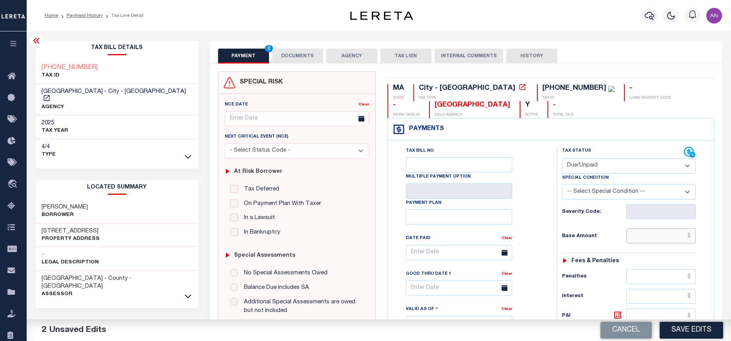
click at [655, 240] on input "text" at bounding box center [661, 236] width 70 height 15
paste input "1,608.74"
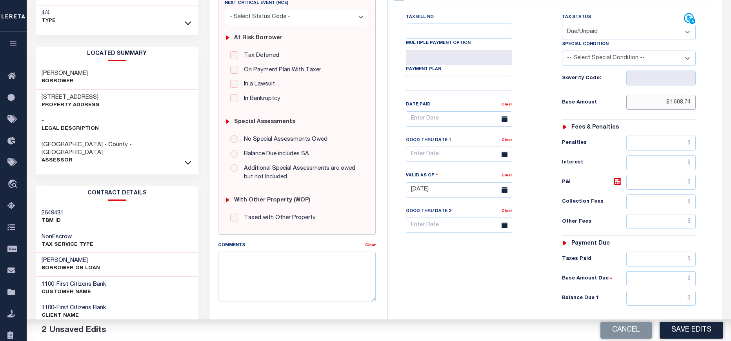
scroll to position [235, 0]
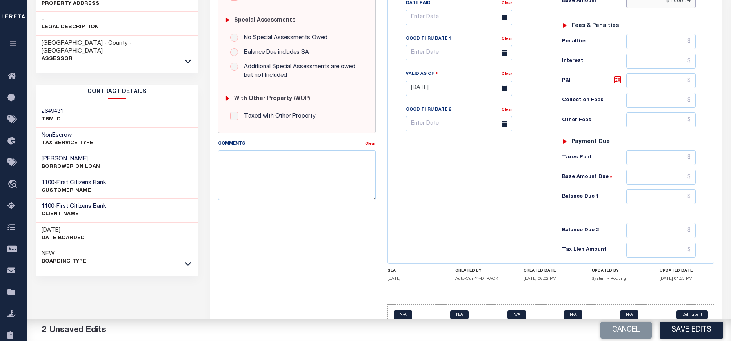
type input "$1,608.74"
click at [662, 198] on input "text" at bounding box center [661, 196] width 70 height 15
paste input "1,608.74"
type input "$1,608.74"
click at [523, 233] on div "Tax Bill No Multiple Payment Option Payment Plan Clear" at bounding box center [470, 84] width 161 height 346
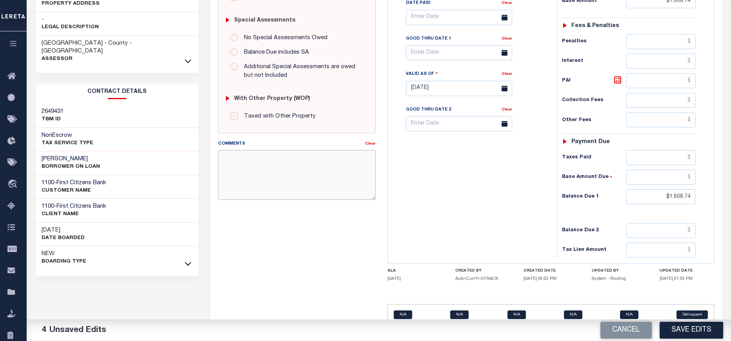
click at [297, 200] on textarea "Comments" at bounding box center [297, 174] width 158 height 49
paste textarea "09/04/2025 - As P&I break down not available, total P&I is updated in 2026 1/4 …"
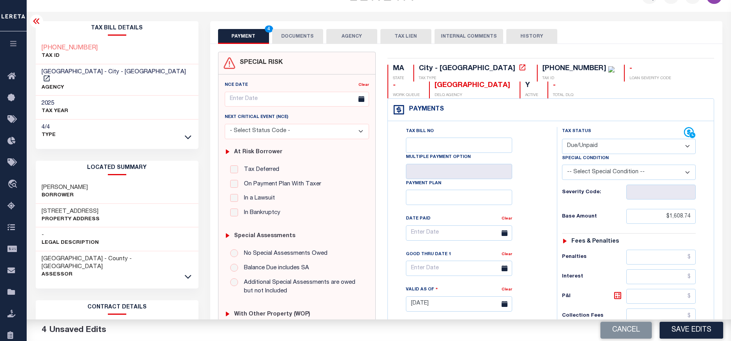
scroll to position [0, 0]
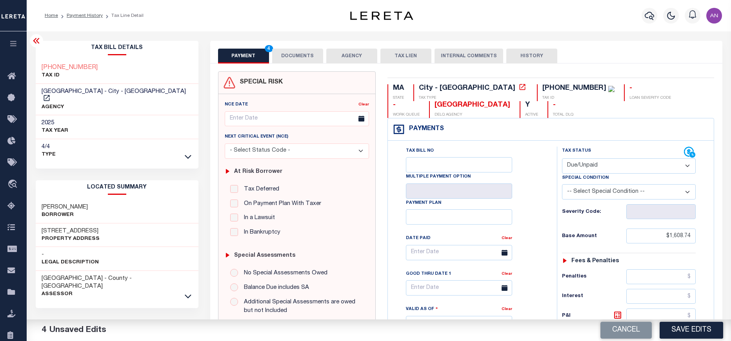
type textarea "09/04/2025 - As P&I break down not available, total P&I is updated in 2026 1/4 …"
click at [290, 55] on button "DOCUMENTS" at bounding box center [297, 56] width 51 height 15
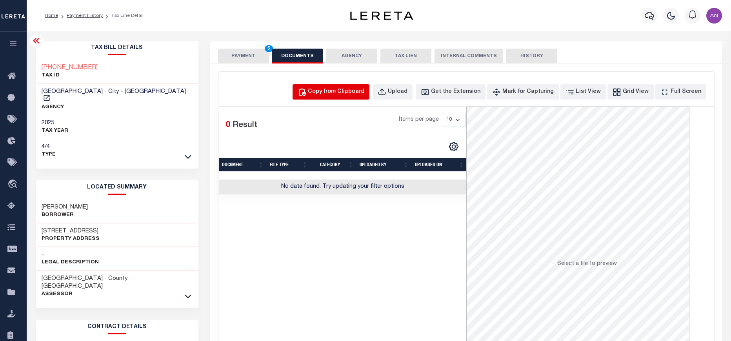
click at [336, 93] on div "Copy from Clipboard" at bounding box center [336, 92] width 56 height 9
select select "POP"
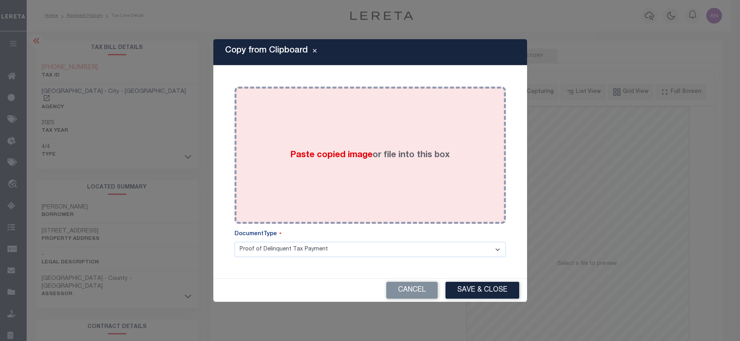
click at [317, 124] on div "Paste copied image or file into this box" at bounding box center [370, 156] width 260 height 126
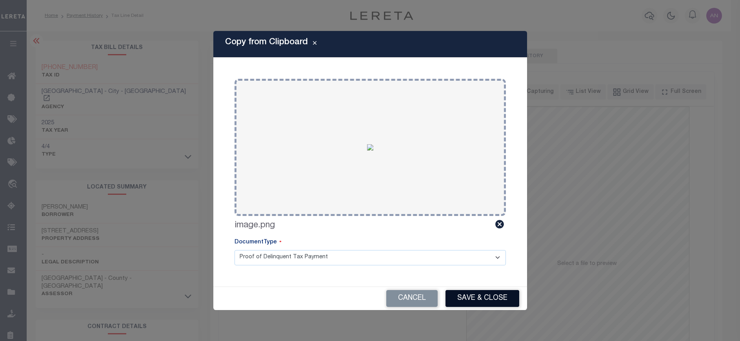
click at [468, 299] on button "Save & Close" at bounding box center [483, 298] width 74 height 17
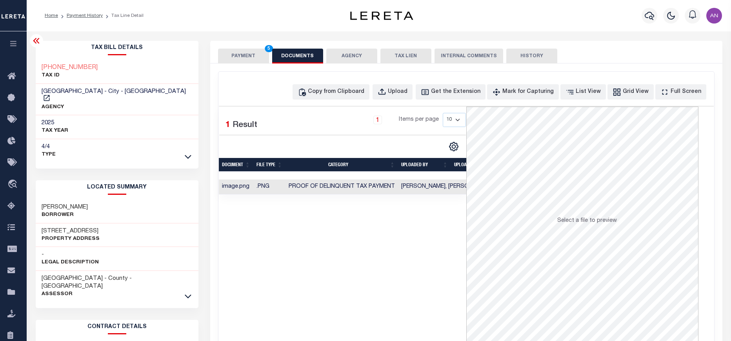
click at [239, 56] on button "PAYMENT 5" at bounding box center [243, 56] width 51 height 15
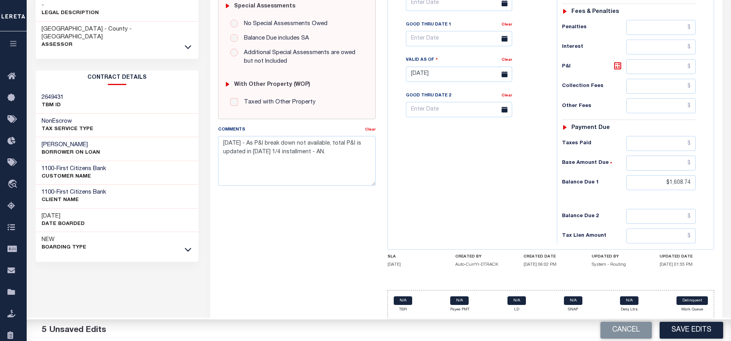
scroll to position [251, 0]
click at [686, 337] on button "Save Edits" at bounding box center [692, 330] width 64 height 17
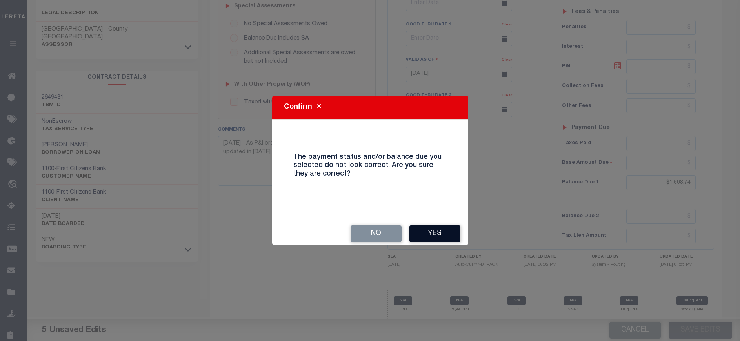
click at [429, 239] on button "Yes" at bounding box center [435, 234] width 51 height 17
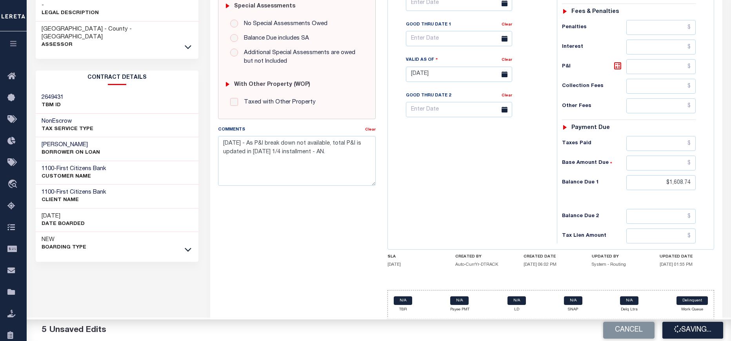
checkbox input "false"
type input "$1,608.74"
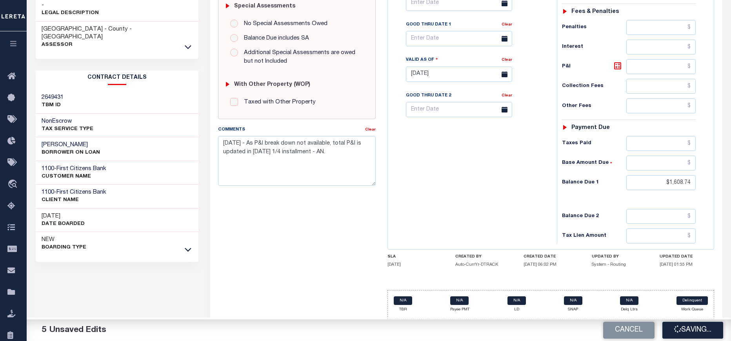
type input "$1,608.74"
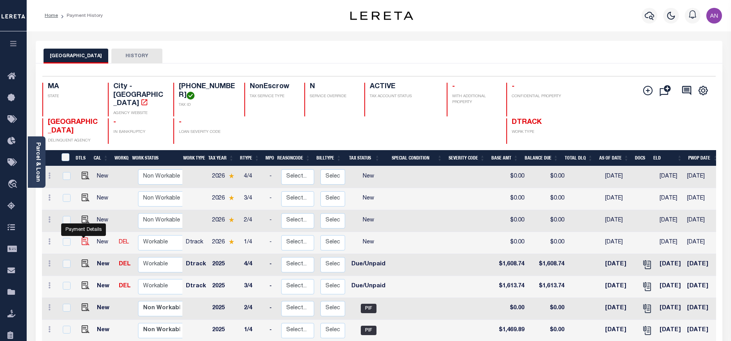
click at [82, 238] on img "" at bounding box center [86, 242] width 8 height 8
checkbox input "true"
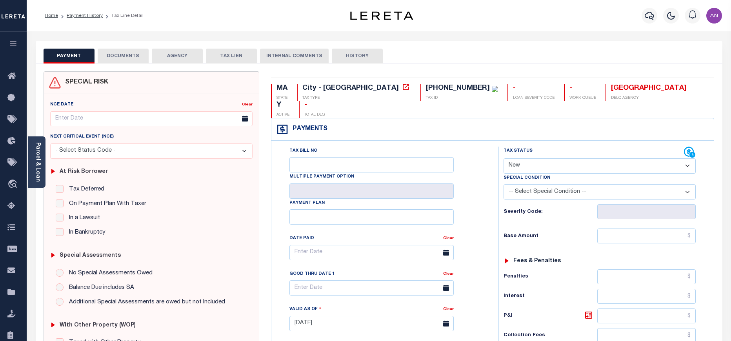
click at [541, 147] on div "Tax Status Status" at bounding box center [594, 153] width 180 height 12
click at [539, 158] on select "- Select Status Code - Open Due/Unpaid Paid Incomplete No Tax Due Internal Refu…" at bounding box center [600, 165] width 192 height 15
select select "DUE"
click at [504, 158] on select "- Select Status Code - Open Due/Unpaid Paid Incomplete No Tax Due Internal Refu…" at bounding box center [600, 165] width 192 height 15
type input "[DATE]"
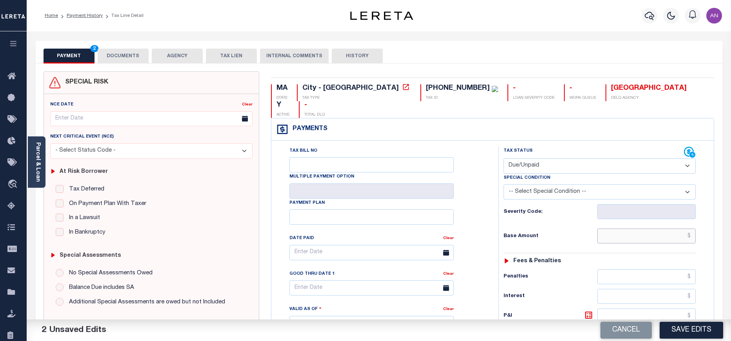
click at [623, 229] on input "text" at bounding box center [646, 236] width 99 height 15
paste input "1,539.32"
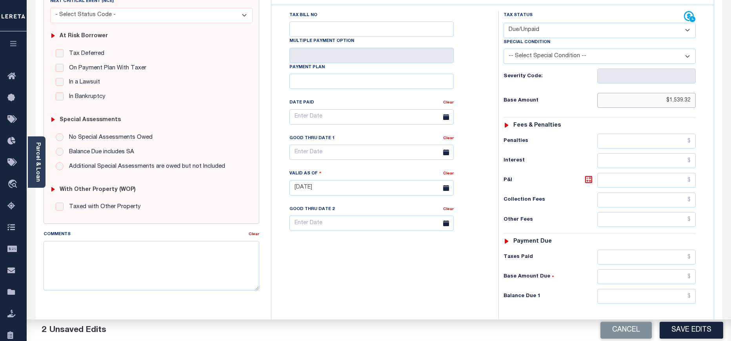
scroll to position [177, 0]
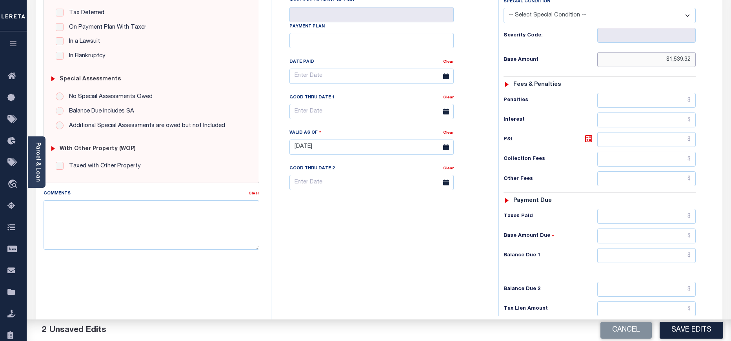
type input "$1,539.32"
click at [661, 248] on input "text" at bounding box center [646, 255] width 99 height 15
paste input "1,539.32"
type input "$1,539.32"
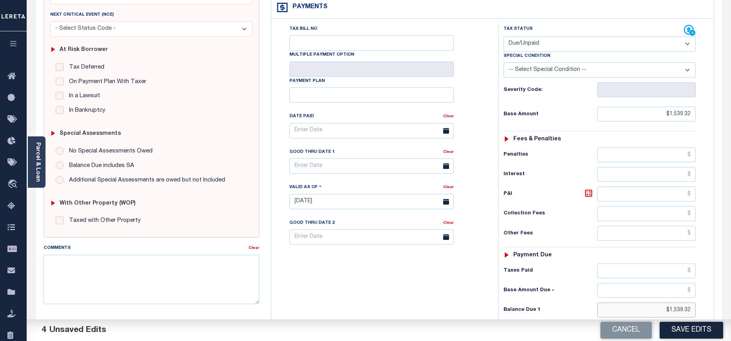
scroll to position [0, 0]
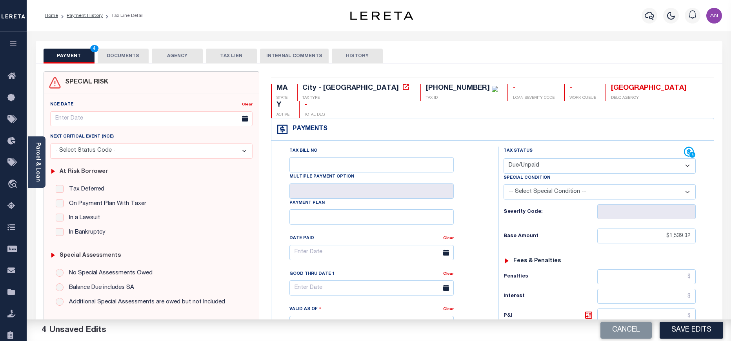
click at [139, 59] on button "DOCUMENTS" at bounding box center [123, 56] width 51 height 15
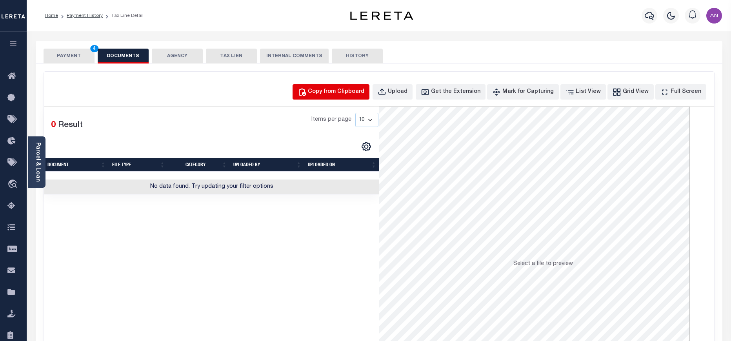
click at [336, 90] on div "Copy from Clipboard" at bounding box center [336, 92] width 56 height 9
select select "POP"
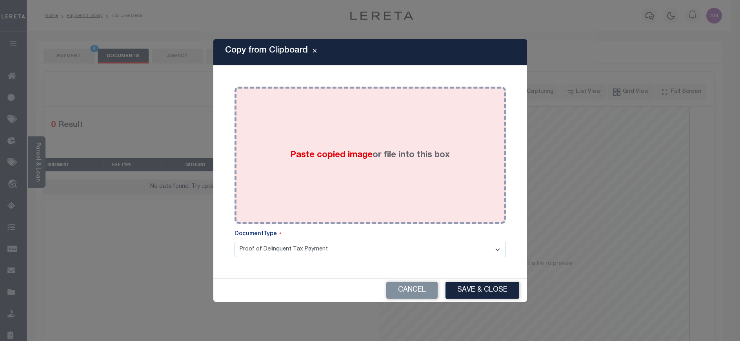
click at [315, 132] on div "Paste copied image or file into this box" at bounding box center [370, 156] width 260 height 126
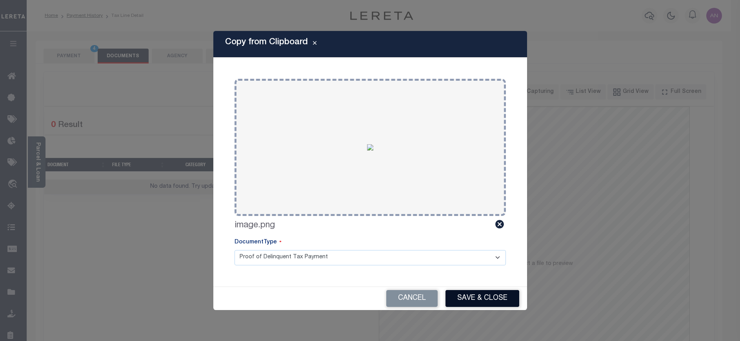
click at [477, 304] on button "Save & Close" at bounding box center [483, 298] width 74 height 17
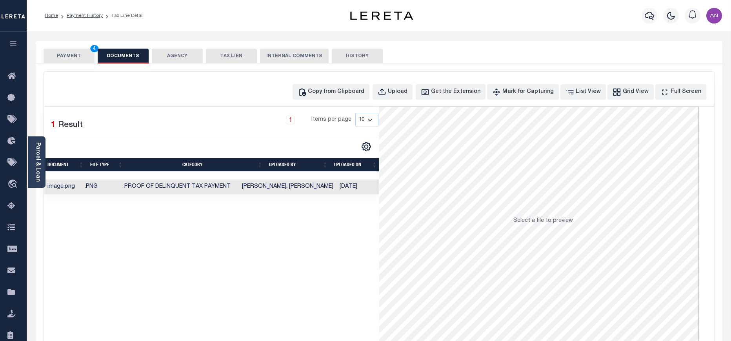
click at [67, 59] on button "PAYMENT 4" at bounding box center [69, 56] width 51 height 15
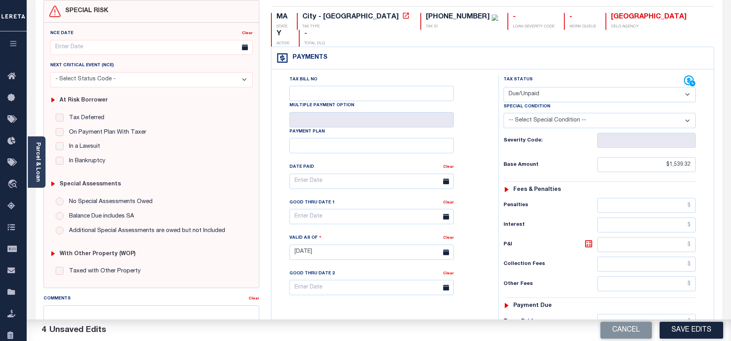
scroll to position [59, 0]
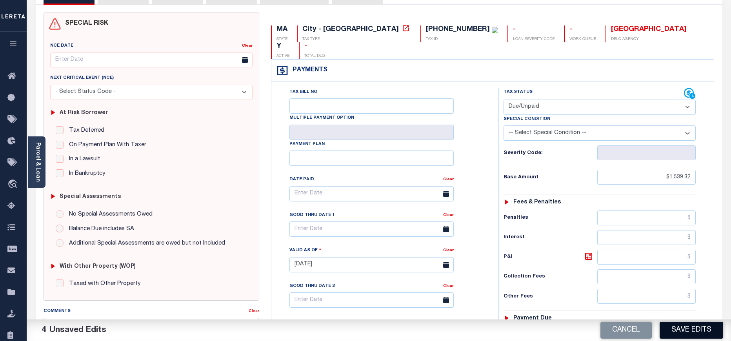
click at [680, 327] on button "Save Edits" at bounding box center [692, 330] width 64 height 17
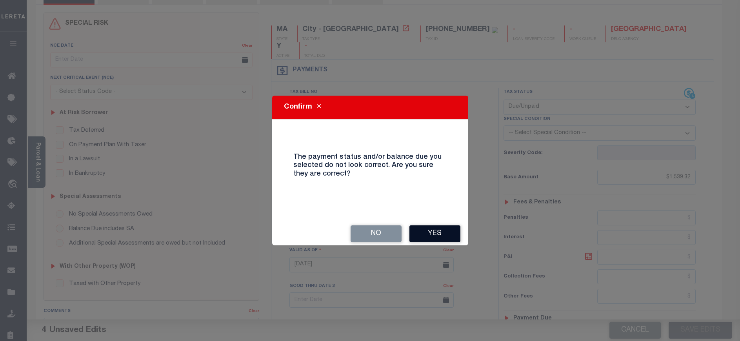
click at [420, 233] on button "Yes" at bounding box center [435, 234] width 51 height 17
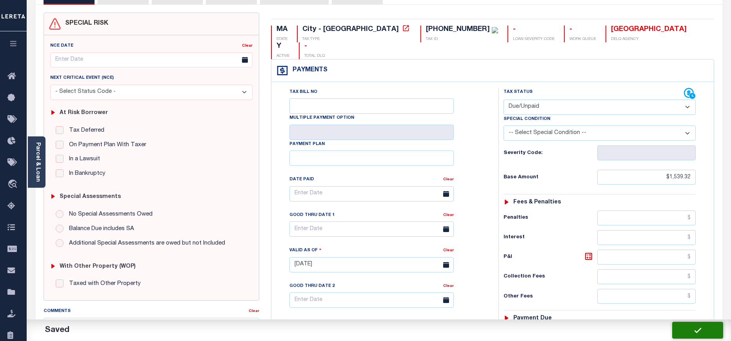
checkbox input "false"
type input "$1,539.32"
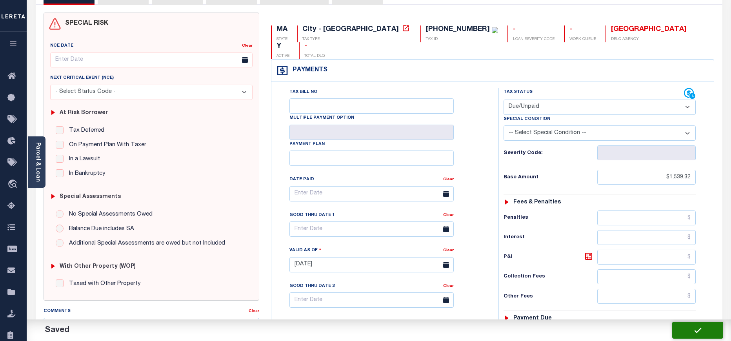
type input "$1,539.32"
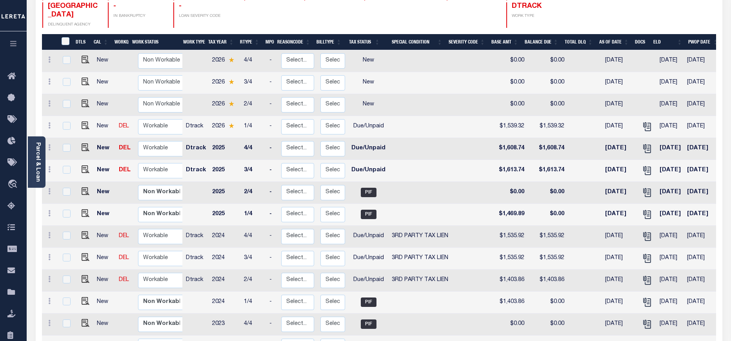
scroll to position [118, 0]
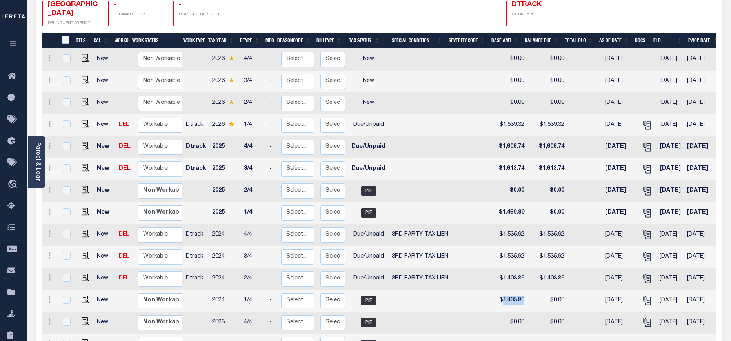
drag, startPoint x: 497, startPoint y: 282, endPoint x: 521, endPoint y: 283, distance: 24.0
click at [521, 290] on td "$1,403.86" at bounding box center [510, 301] width 33 height 22
checkbox input "true"
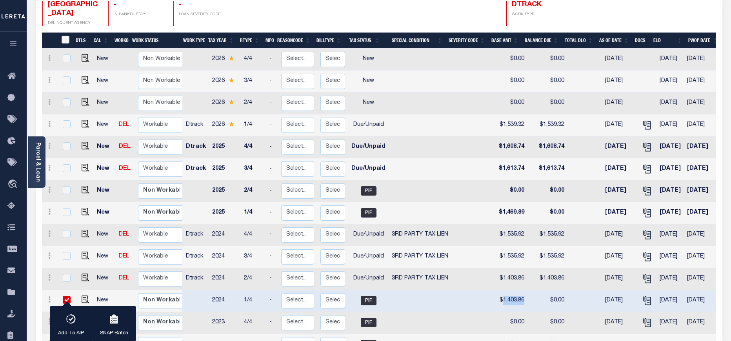
copy td "1,403.86"
click at [499, 268] on td "$1,403.86" at bounding box center [510, 279] width 33 height 22
checkbox input "true"
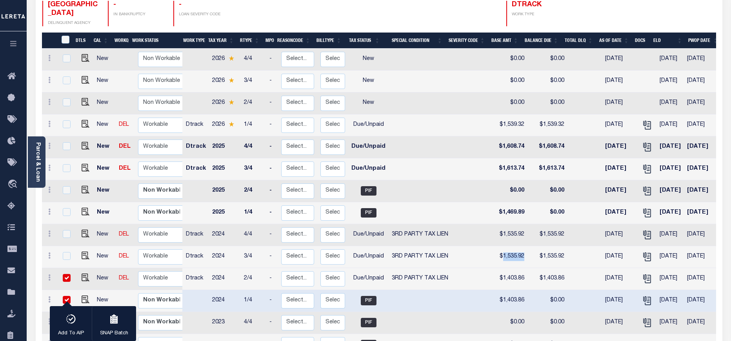
drag, startPoint x: 496, startPoint y: 236, endPoint x: 520, endPoint y: 235, distance: 24.0
click at [520, 246] on td "$1,535.92" at bounding box center [510, 257] width 33 height 22
checkbox input "true"
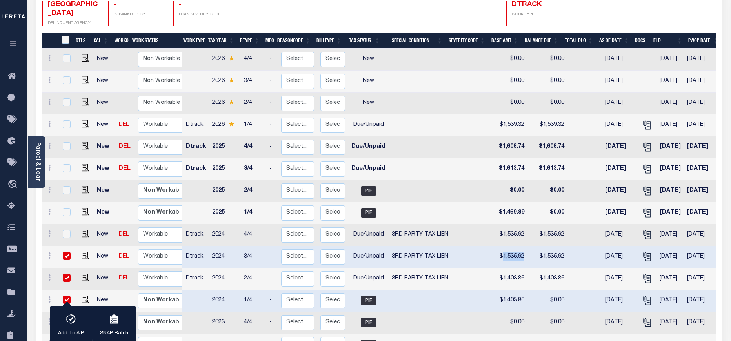
copy td "1,535.92"
click at [498, 246] on td "$1,535.92" at bounding box center [510, 257] width 33 height 22
checkbox input "false"
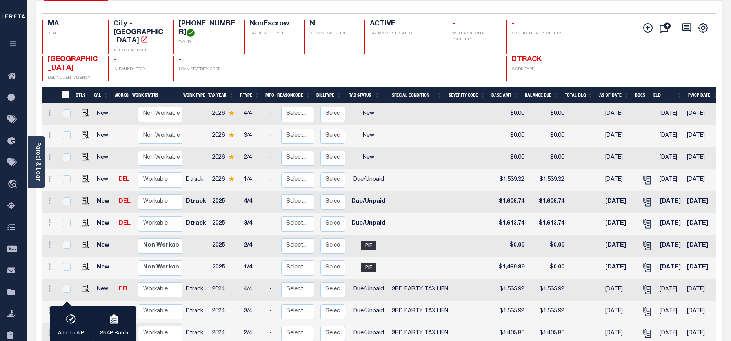
scroll to position [0, 0]
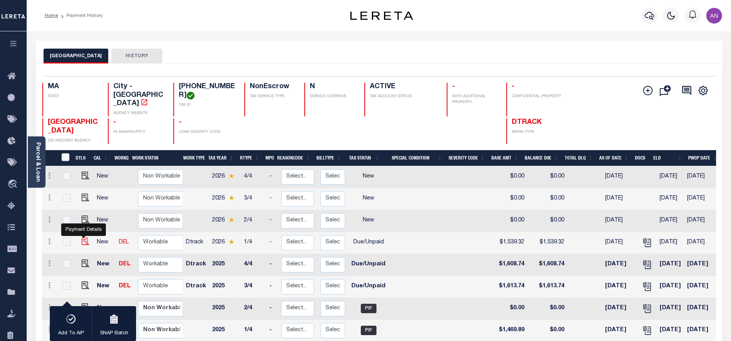
click at [83, 238] on img "" at bounding box center [86, 242] width 8 height 8
checkbox input "true"
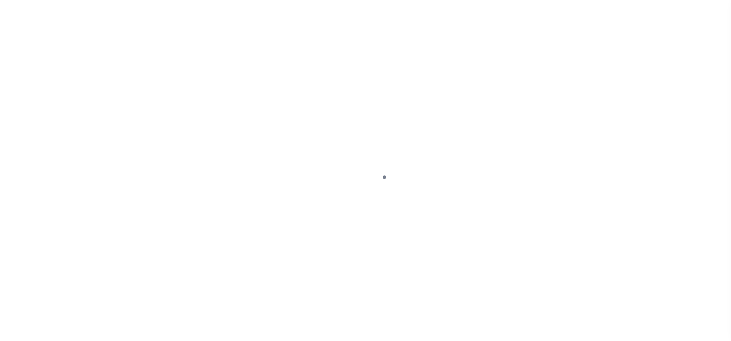
select select "DUE"
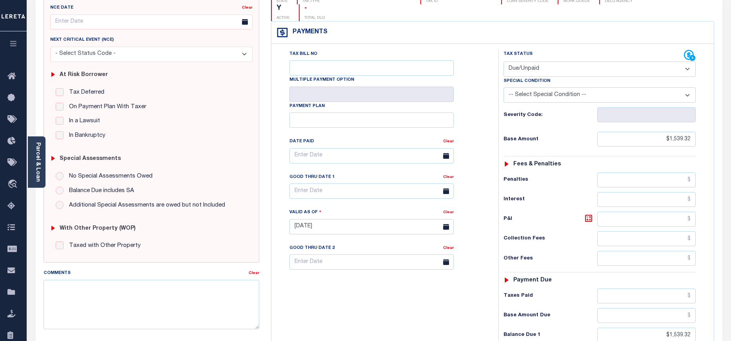
scroll to position [118, 0]
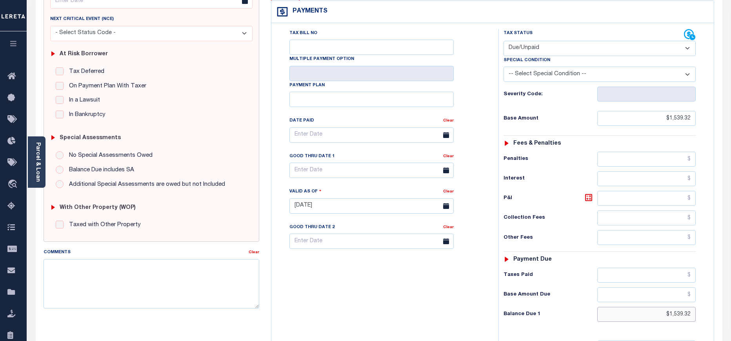
drag, startPoint x: 669, startPoint y: 298, endPoint x: 696, endPoint y: 297, distance: 27.1
click at [696, 307] on input "$1,539.32" at bounding box center [646, 314] width 99 height 15
paste input "0746.44"
type input "$10,746.44"
click at [586, 194] on icon at bounding box center [588, 197] width 7 height 7
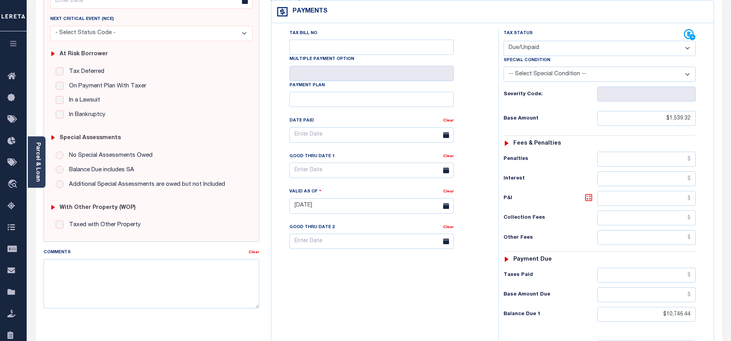
type input "$9,207.12"
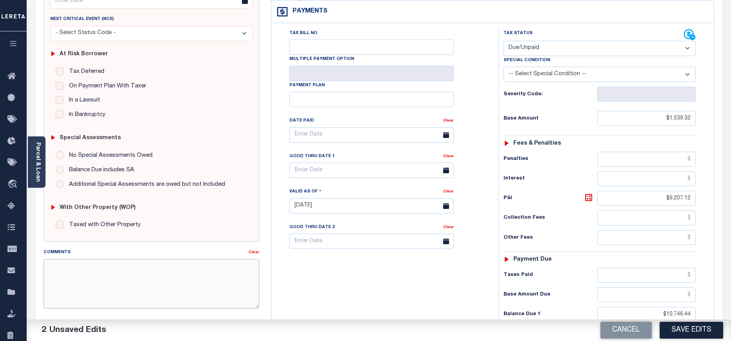
click at [195, 276] on textarea "Comments" at bounding box center [152, 283] width 216 height 49
paste textarea "09/04/2025 - As P&I break down not available, total P&I is updated in 2026 1/4 …"
type textarea "09/04/2025 - As P&I break down not available, total P&I is updated in 2026 1/4 …"
click at [366, 163] on input "text" at bounding box center [371, 170] width 164 height 15
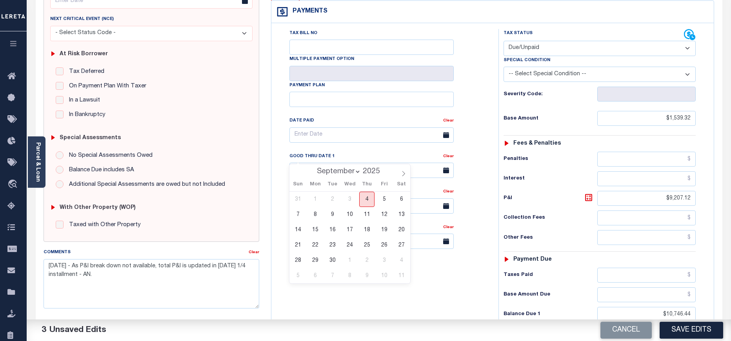
click at [367, 201] on span "4" at bounding box center [366, 199] width 15 height 15
type input "[DATE]"
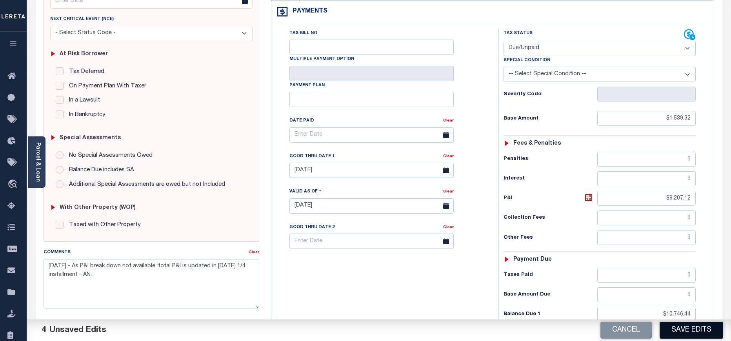
click at [676, 331] on button "Save Edits" at bounding box center [692, 330] width 64 height 17
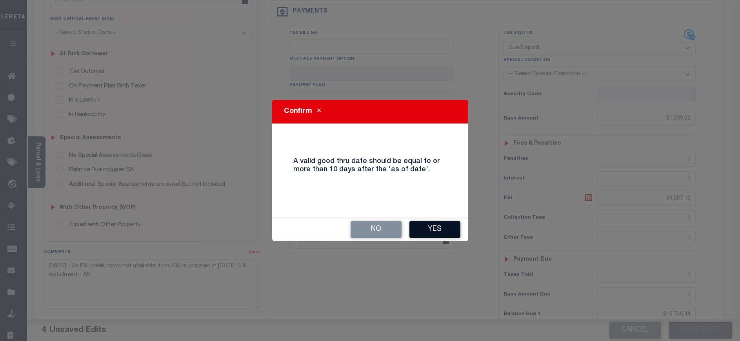
click at [442, 225] on button "Yes" at bounding box center [435, 229] width 51 height 17
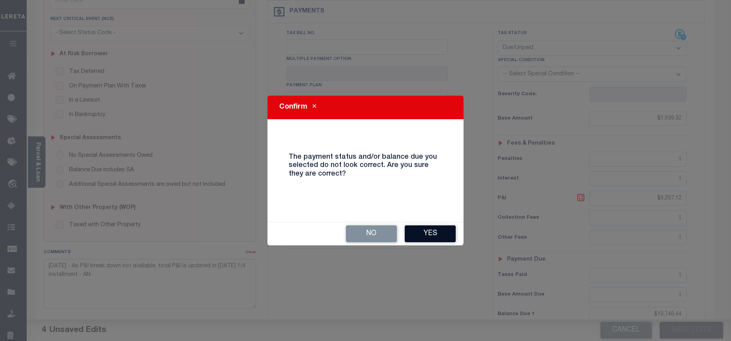
click at [427, 238] on button "Yes" at bounding box center [430, 234] width 51 height 17
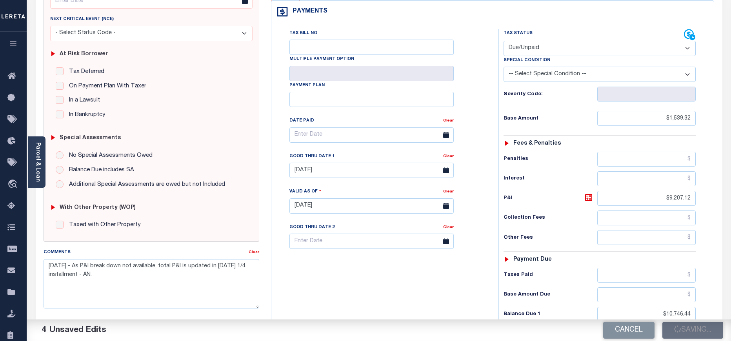
checkbox input "false"
type input "$1,539.32"
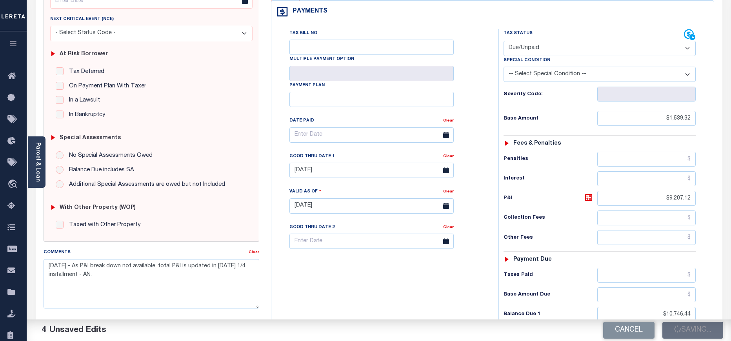
type input "$9,207.12"
type input "$10,746.44"
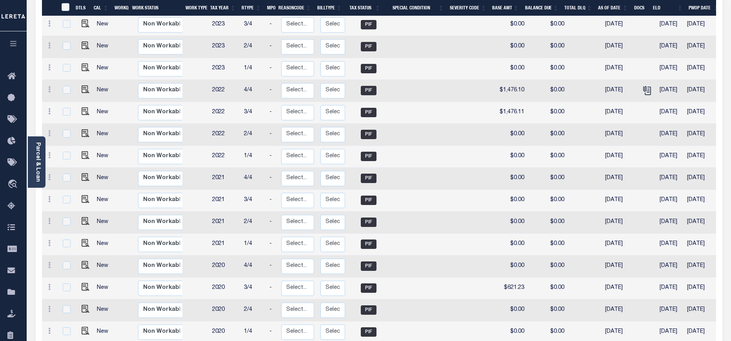
scroll to position [664, 0]
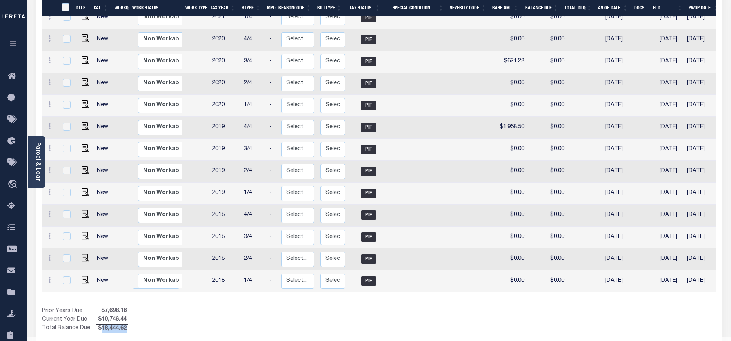
drag, startPoint x: 100, startPoint y: 312, endPoint x: 125, endPoint y: 310, distance: 25.2
click at [125, 325] on span "$18,444.62" at bounding box center [112, 329] width 32 height 9
copy span "18,444.62"
drag, startPoint x: 99, startPoint y: 299, endPoint x: 125, endPoint y: 297, distance: 26.0
click at [125, 316] on span "$10,746.44" at bounding box center [112, 320] width 32 height 9
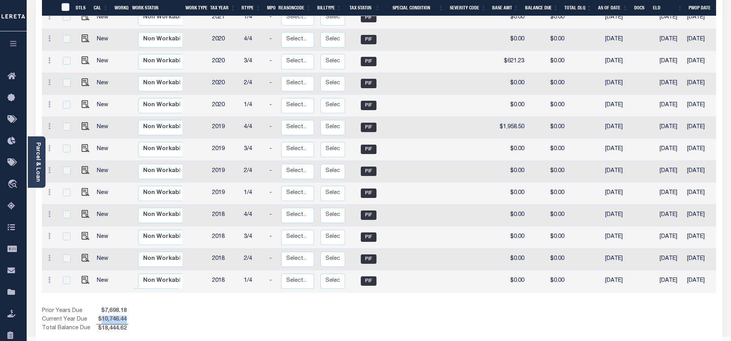
copy span "10,746.44"
click at [268, 307] on div "Prior Years Due $7,698.18 Current Year Due $10,746.44 Total Balance Due $18,444…" at bounding box center [210, 320] width 337 height 26
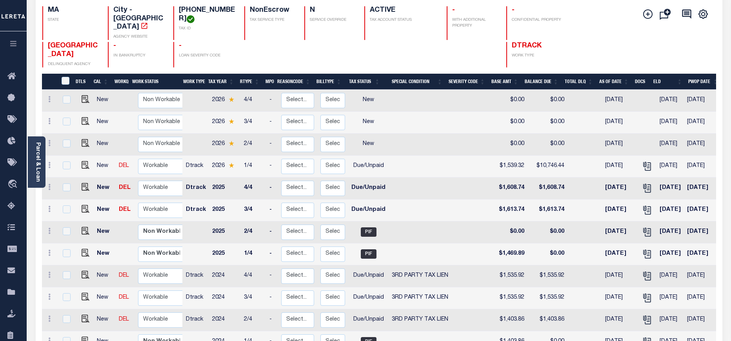
scroll to position [17, 0]
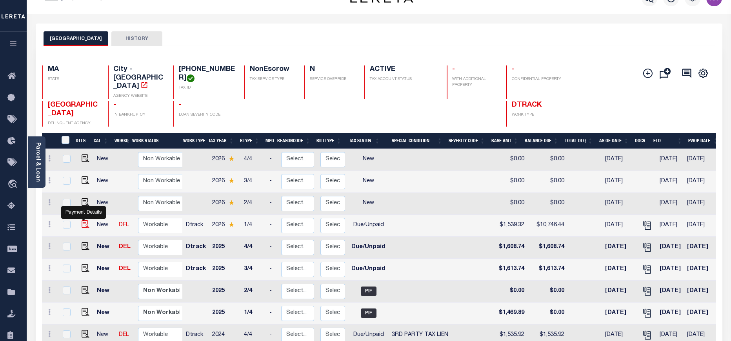
click at [82, 220] on img "" at bounding box center [86, 224] width 8 height 8
checkbox input "true"
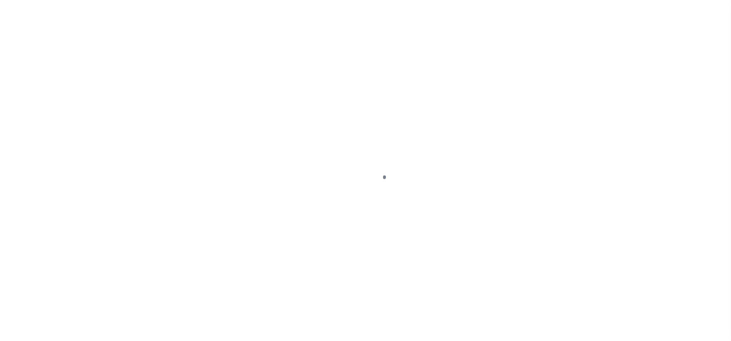
select select "DUE"
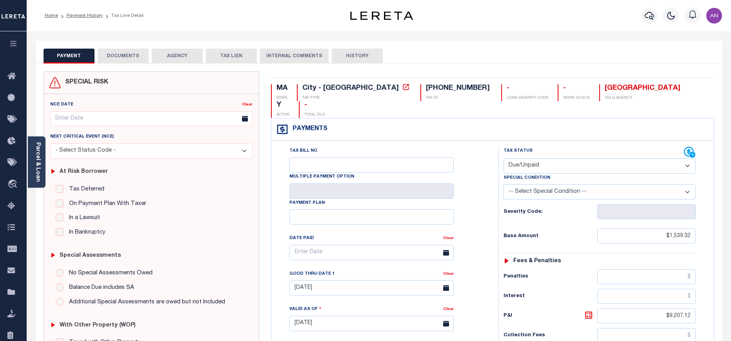
scroll to position [118, 0]
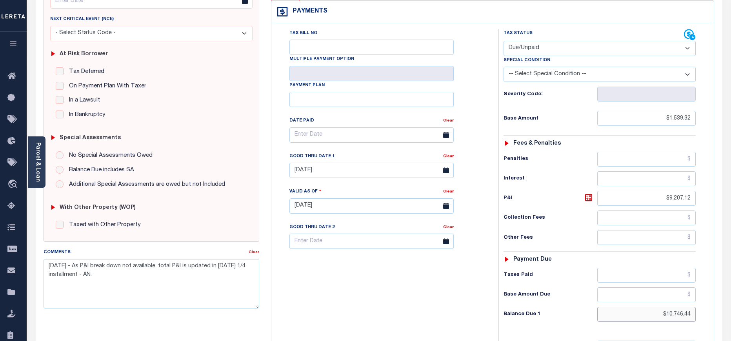
click at [672, 307] on input "$10,746.44" at bounding box center [646, 314] width 99 height 15
drag, startPoint x: 669, startPoint y: 298, endPoint x: 694, endPoint y: 298, distance: 24.7
click at [694, 307] on input "$10,746.44" at bounding box center [646, 314] width 99 height 15
click at [681, 307] on input "$10,746.44" at bounding box center [646, 314] width 99 height 15
drag, startPoint x: 668, startPoint y: 300, endPoint x: 696, endPoint y: 300, distance: 27.9
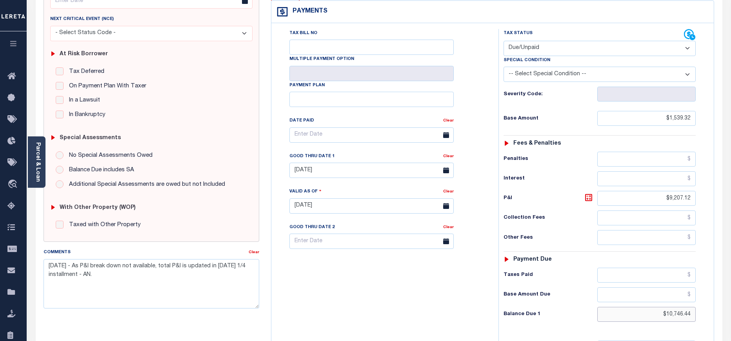
click at [696, 300] on div "Tax Status Status - Select Status Code -" at bounding box center [603, 202] width 208 height 346
click at [674, 307] on input "$10,746.44" at bounding box center [646, 314] width 99 height 15
drag, startPoint x: 667, startPoint y: 300, endPoint x: 700, endPoint y: 297, distance: 33.5
click at [700, 297] on div "Tax Status Status - Select Status Code -" at bounding box center [603, 202] width 208 height 346
paste input "3,048.26"
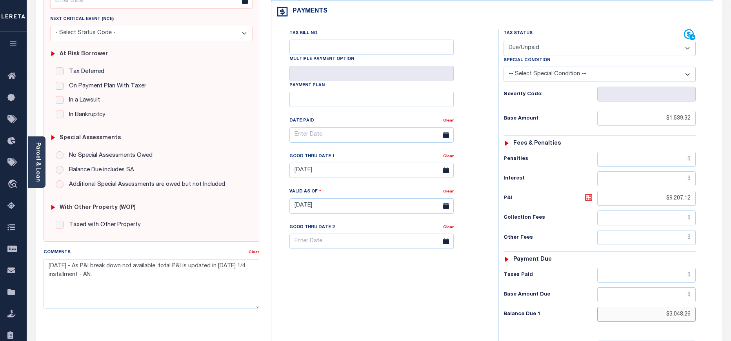
type input "$3,048.26"
click at [585, 194] on icon at bounding box center [588, 197] width 7 height 7
type input "$1,508.94"
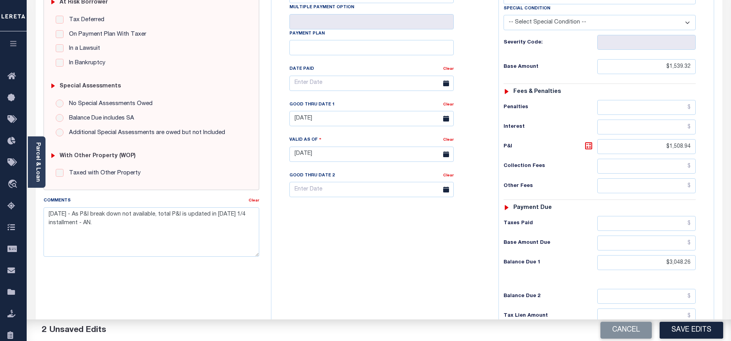
scroll to position [177, 0]
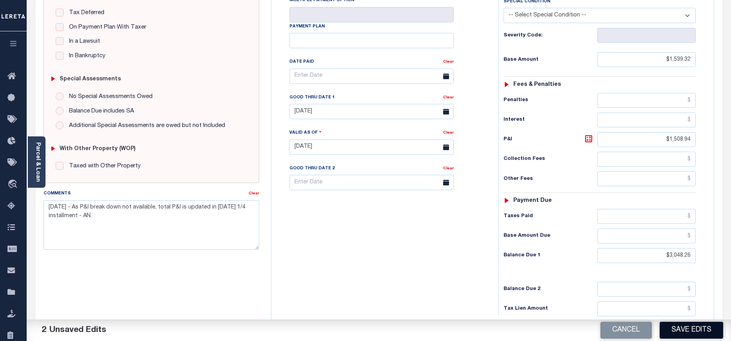
click at [675, 330] on button "Save Edits" at bounding box center [692, 330] width 64 height 17
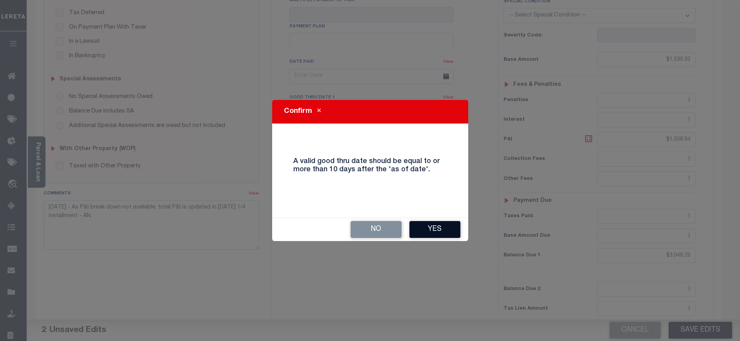
click at [443, 238] on button "Yes" at bounding box center [435, 229] width 51 height 17
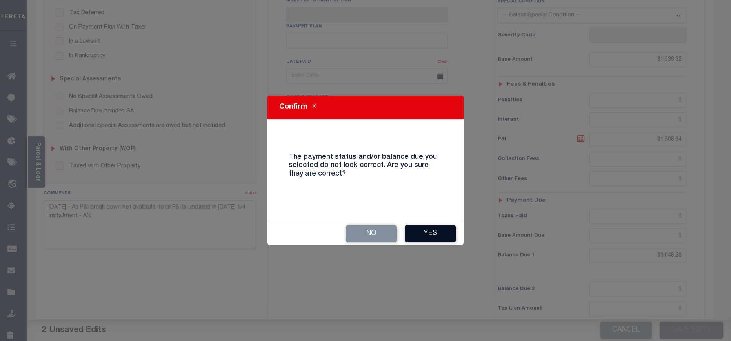
click at [413, 238] on button "Yes" at bounding box center [430, 234] width 51 height 17
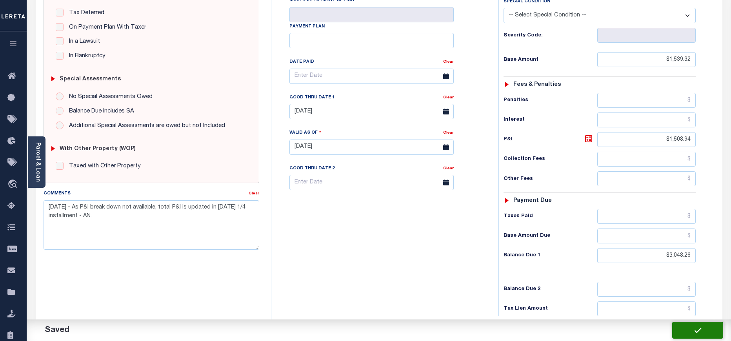
checkbox input "false"
type input "$1,539.32"
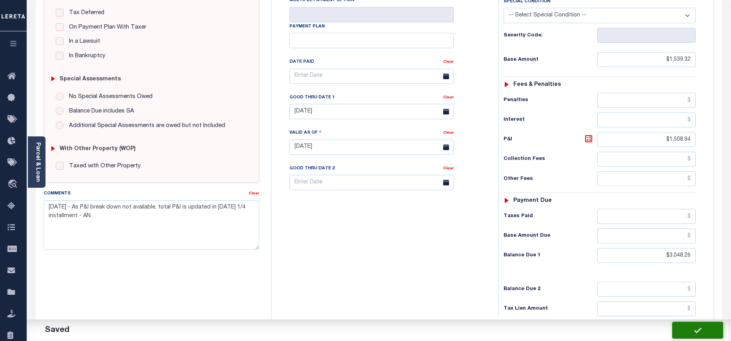
type input "$1,508.94"
type input "$3,048.26"
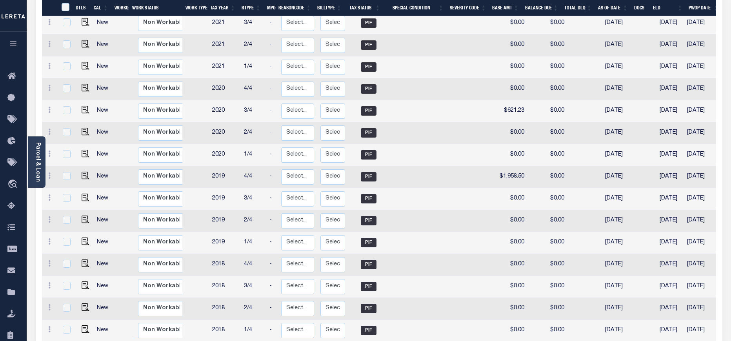
scroll to position [664, 0]
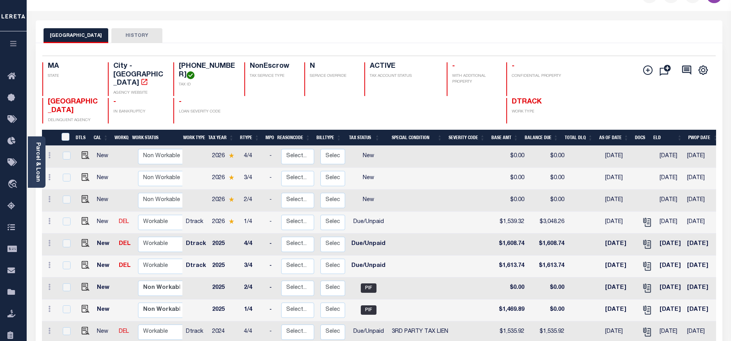
scroll to position [0, 0]
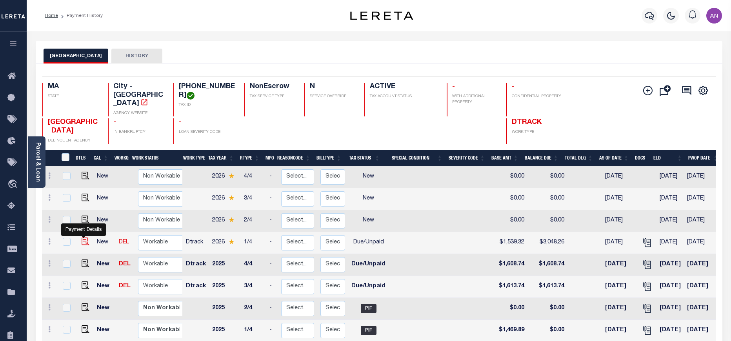
click at [84, 238] on img "" at bounding box center [86, 242] width 8 height 8
checkbox input "true"
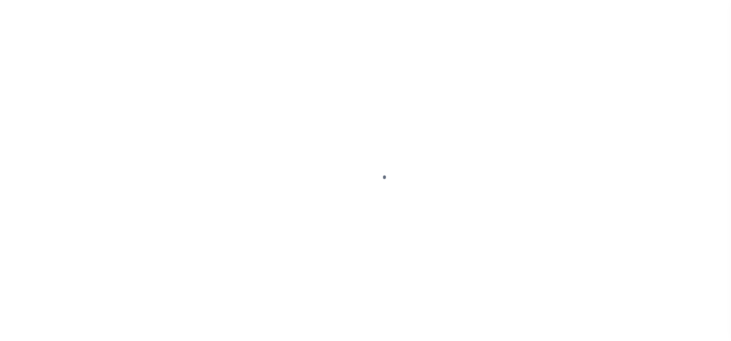
select select "DUE"
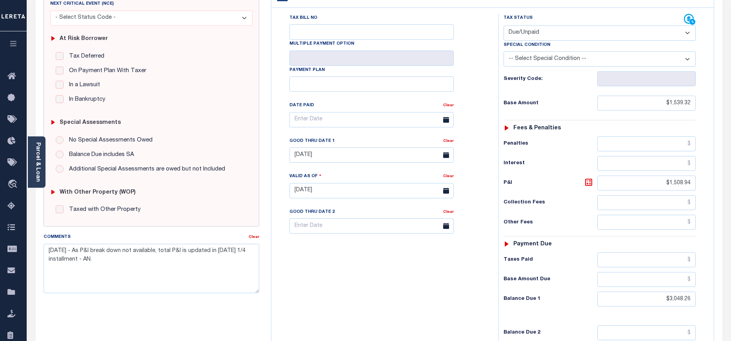
scroll to position [177, 0]
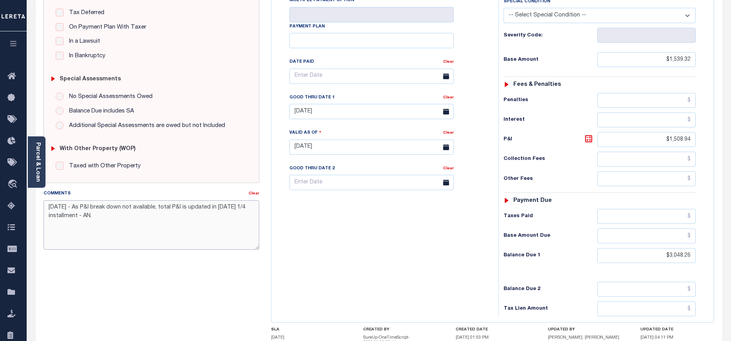
click at [97, 216] on textarea "09/04/2025 - As P&I break down not available, total P&I is updated in 2026 1/4 …" at bounding box center [152, 224] width 216 height 49
paste textarea "Spoke with TC: Johnny and Total payoff as of 09/04/25 $10,746.44 - AN"
click at [49, 230] on textarea "09/04/2025 - As P&I break down not available, total P&I is updated in 2026 1/4 …" at bounding box center [152, 224] width 216 height 49
drag, startPoint x: 167, startPoint y: 235, endPoint x: 189, endPoint y: 231, distance: 22.6
click at [189, 231] on textarea "09/04/2025 - As P&I break down not available, total P&I is updated in 2026 1/4 …" at bounding box center [152, 224] width 216 height 49
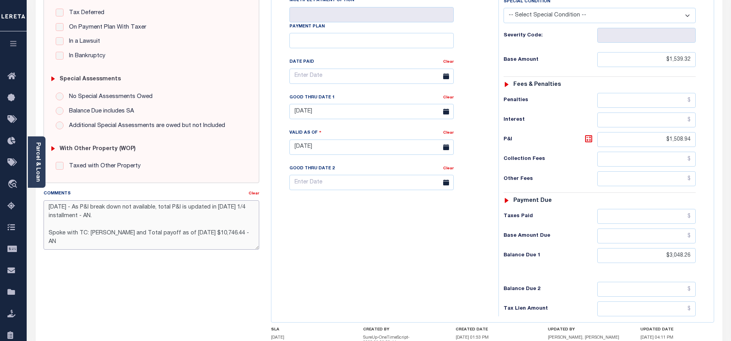
click at [48, 231] on textarea "09/04/2025 - As P&I break down not available, total P&I is updated in 2026 1/4 …" at bounding box center [152, 224] width 216 height 49
paste textarea "09/04/25"
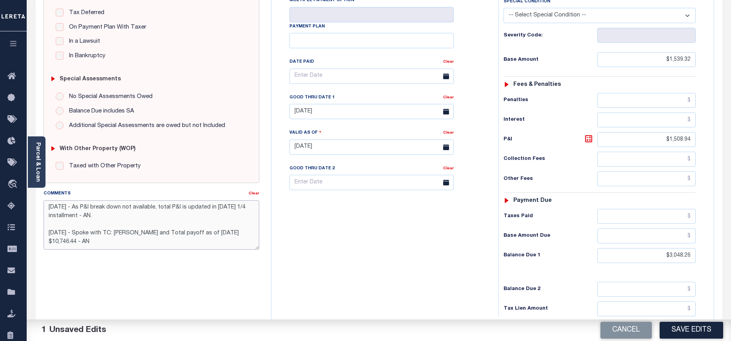
click at [96, 233] on textarea "09/04/2025 - As P&I break down not available, total P&I is updated in 2026 1/4 …" at bounding box center [152, 224] width 216 height 49
type textarea "09/04/2025 - As P&I break down not available, total P&I is updated in 2026 1/4 …"
click at [699, 335] on button "Save Edits" at bounding box center [692, 330] width 64 height 17
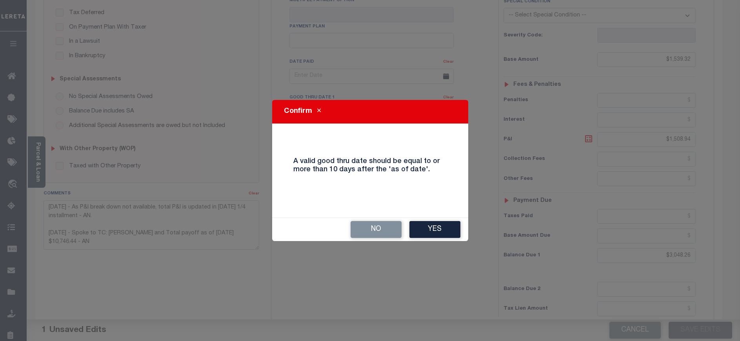
click at [428, 220] on div "No Yes" at bounding box center [370, 229] width 196 height 23
click at [440, 227] on button "Yes" at bounding box center [435, 229] width 51 height 17
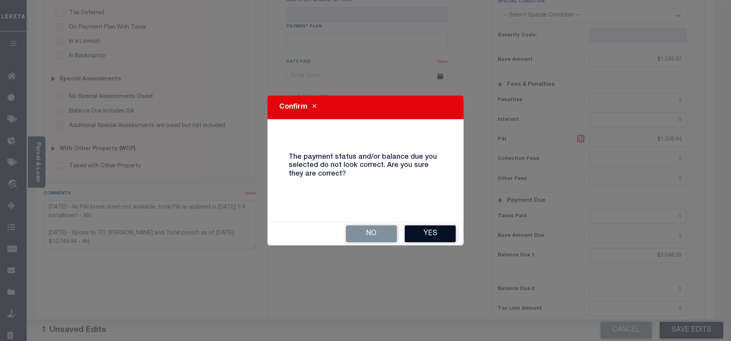
click at [438, 235] on button "Yes" at bounding box center [430, 234] width 51 height 17
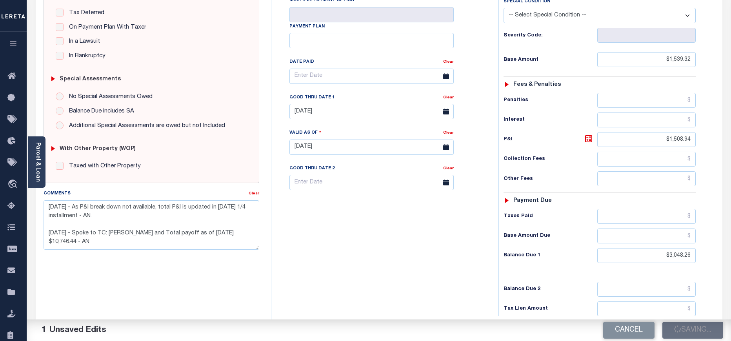
checkbox input "false"
type textarea "09/04/2025 - As P&I break down not available, total P&I is updated in 2026 1/4 …"
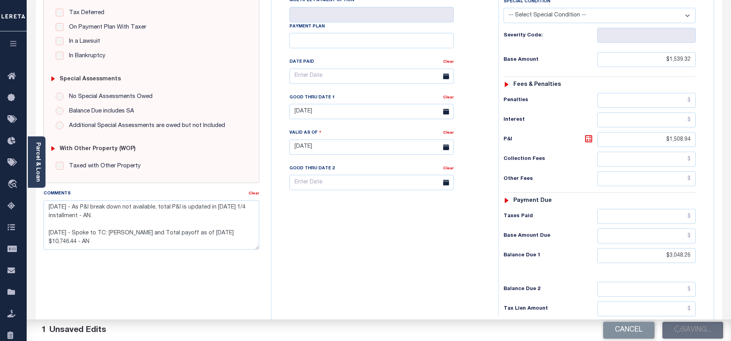
type input "$1,539.32"
type input "$1,508.94"
type input "$3,048.26"
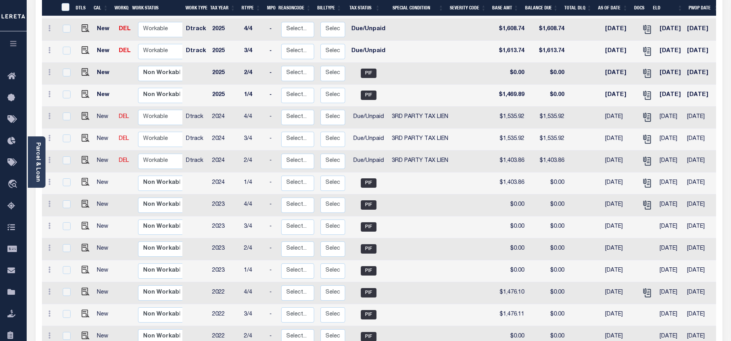
scroll to position [177, 0]
